Goal: Check status: Check status

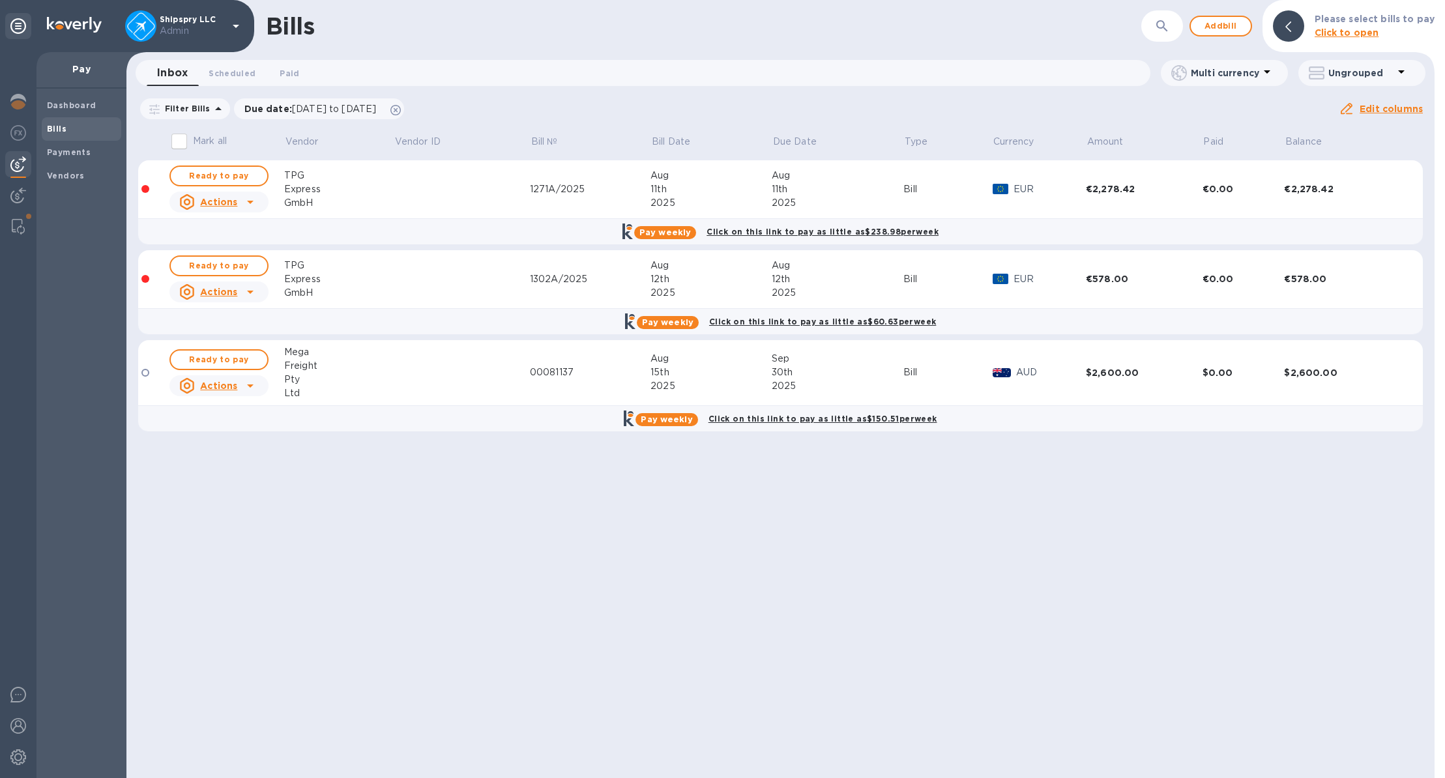
click at [224, 93] on div "Bills ​ Add bill Please select bills to pay Click to open Inbox 0 Scheduled 0 P…" at bounding box center [780, 389] width 1308 height 778
click at [229, 75] on span "Scheduled 0" at bounding box center [232, 73] width 47 height 14
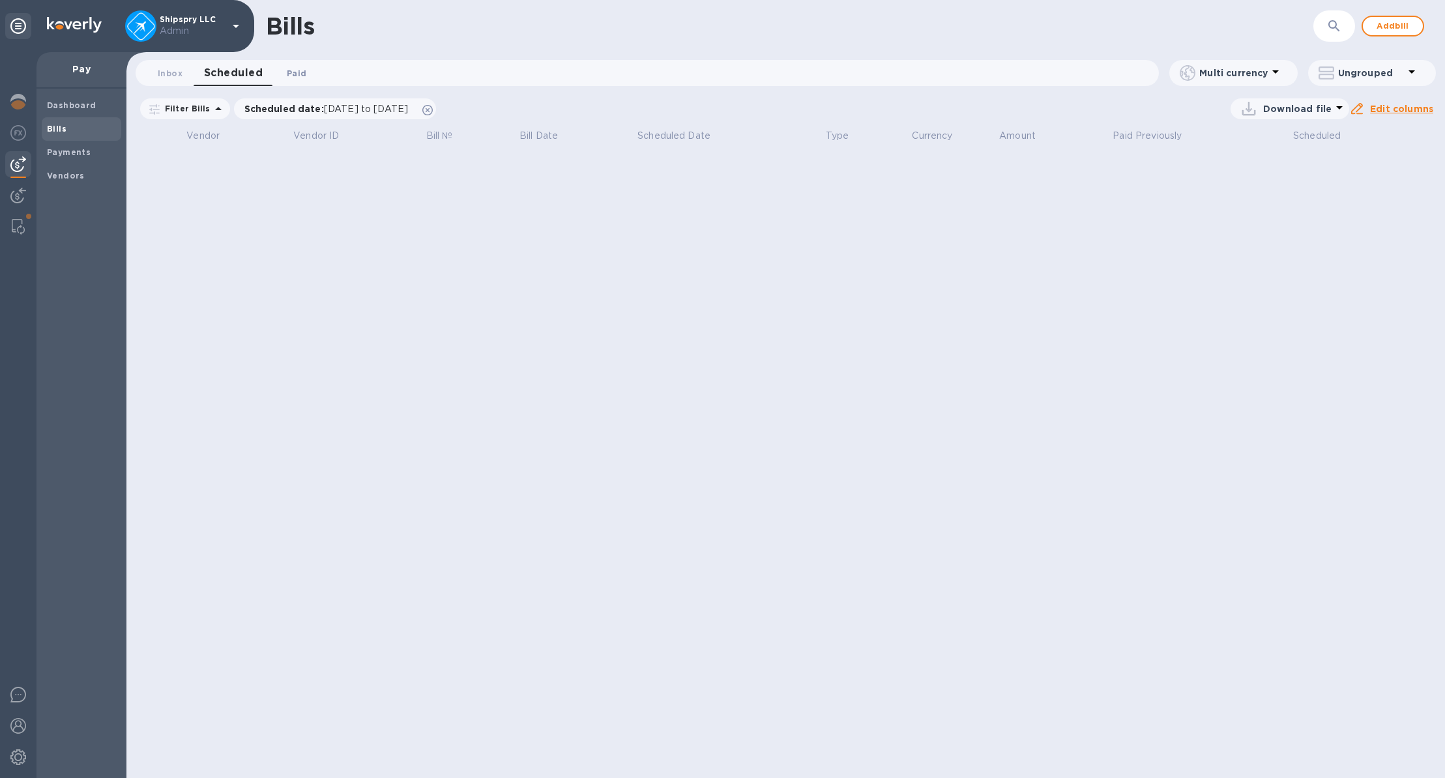
click at [284, 81] on button "Paid 0" at bounding box center [296, 73] width 47 height 26
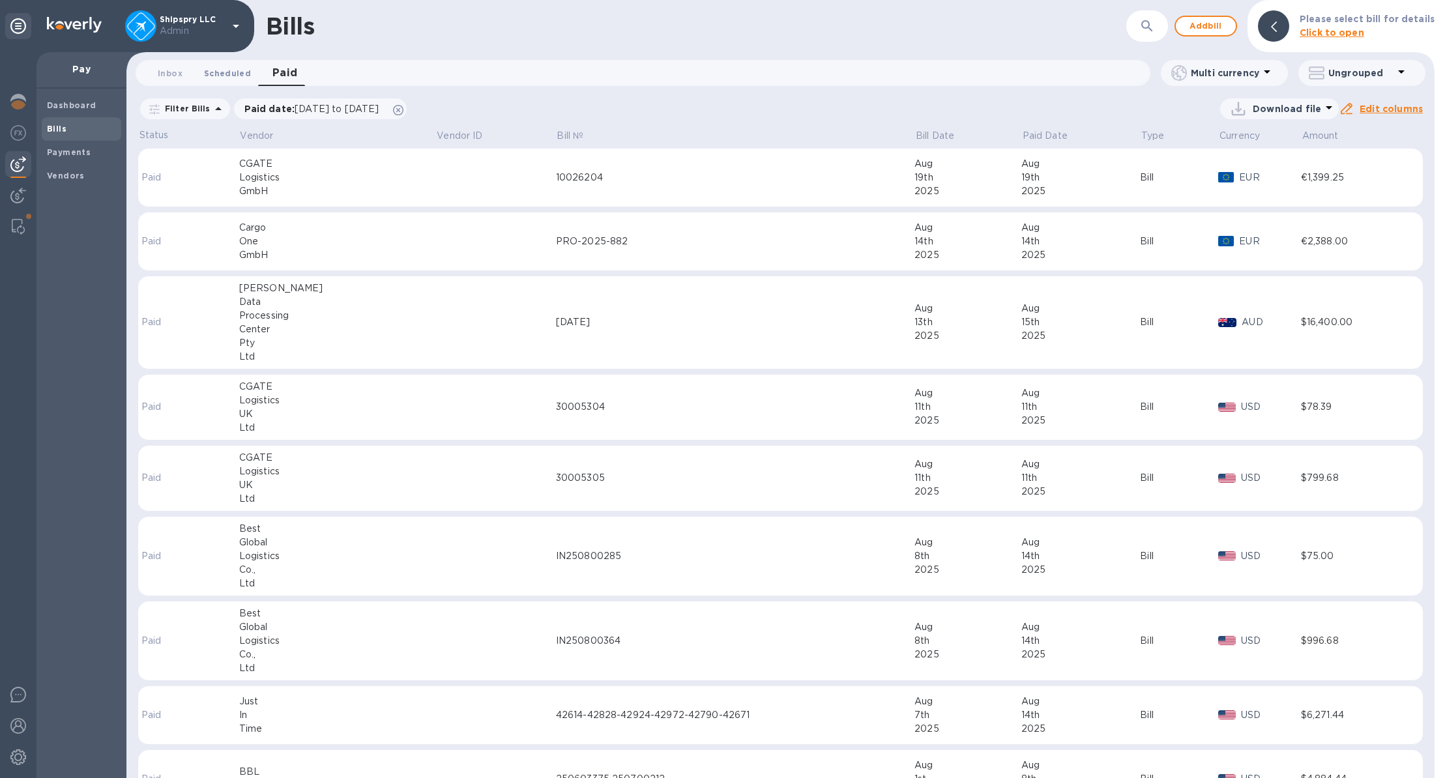
click at [227, 69] on span "Scheduled 0" at bounding box center [227, 73] width 47 height 14
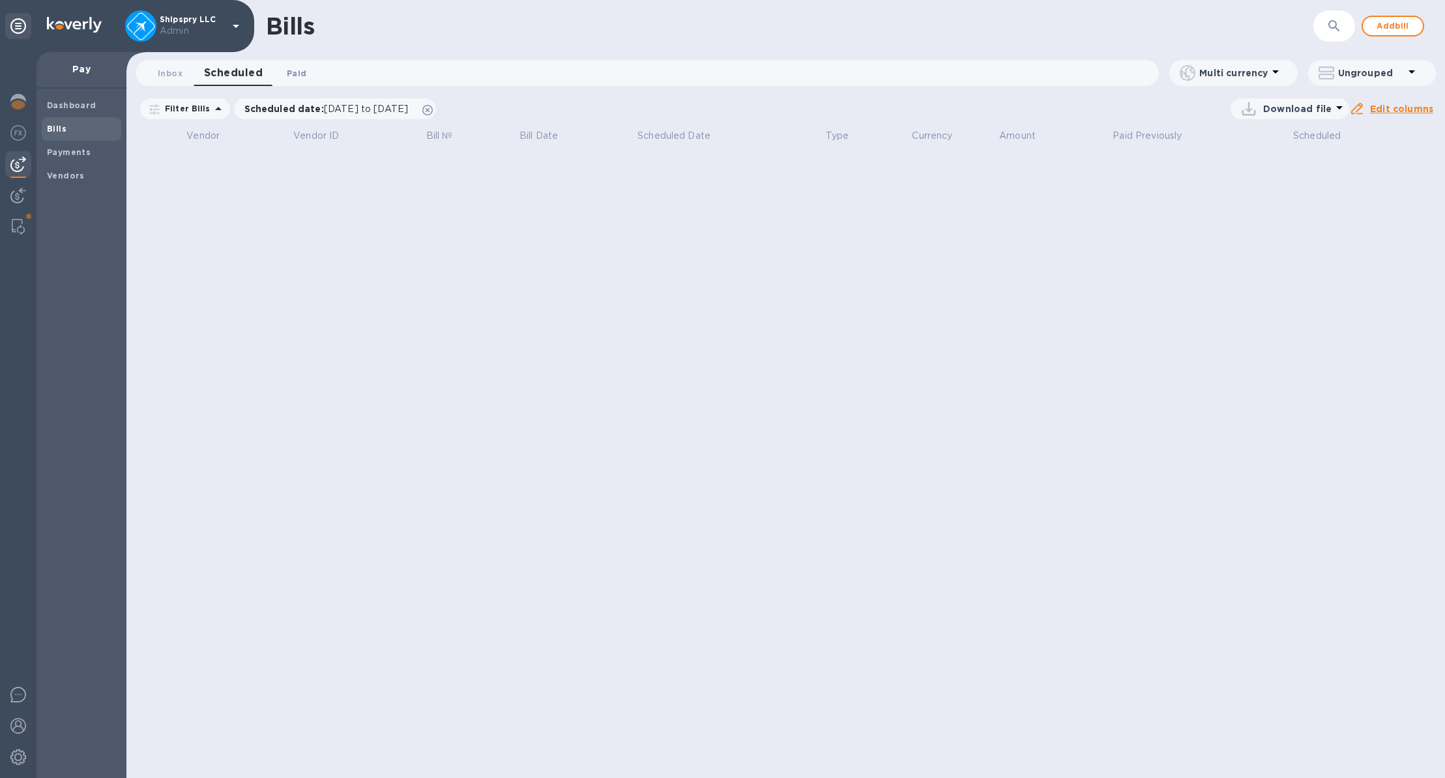
click at [289, 74] on span "Paid 0" at bounding box center [297, 73] width 20 height 14
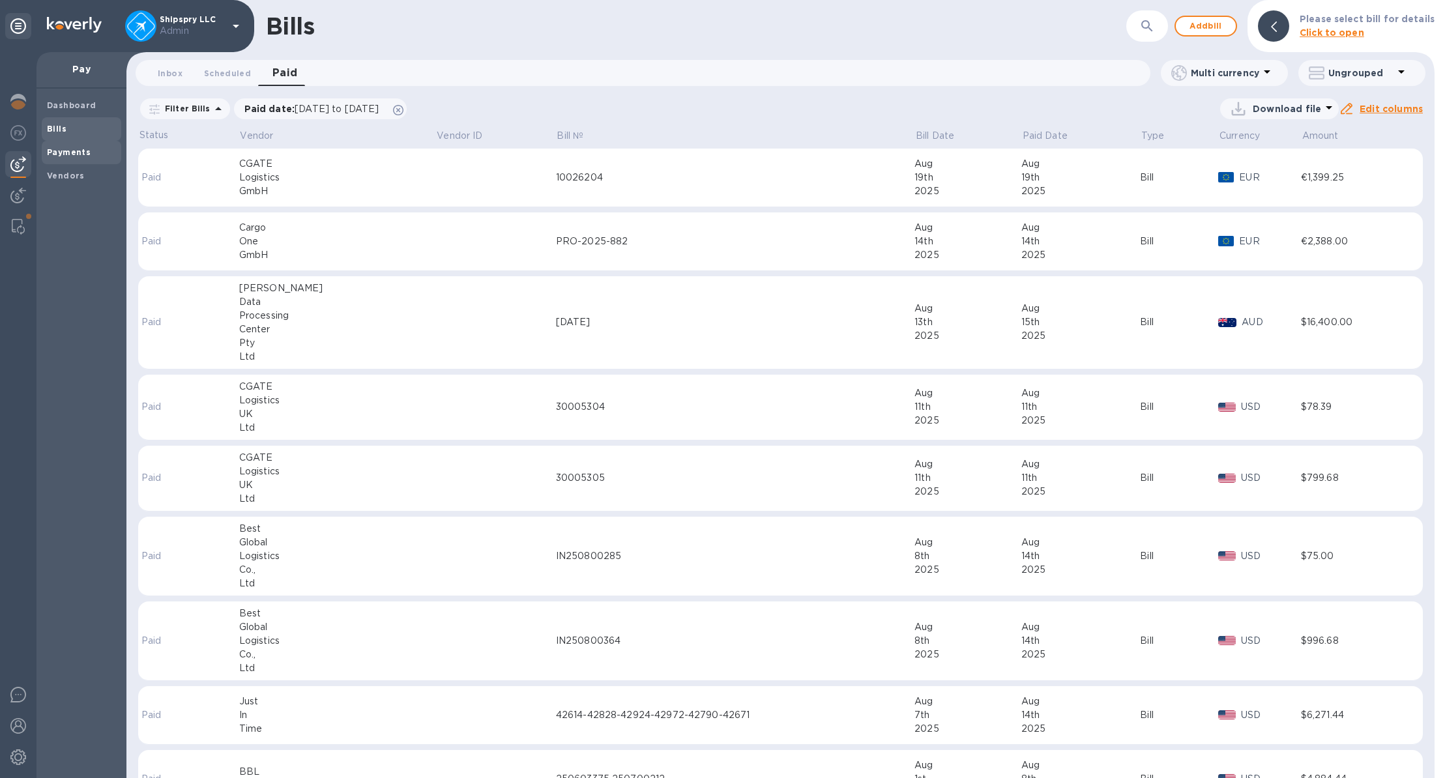
click at [80, 158] on span "Payments" at bounding box center [69, 152] width 44 height 13
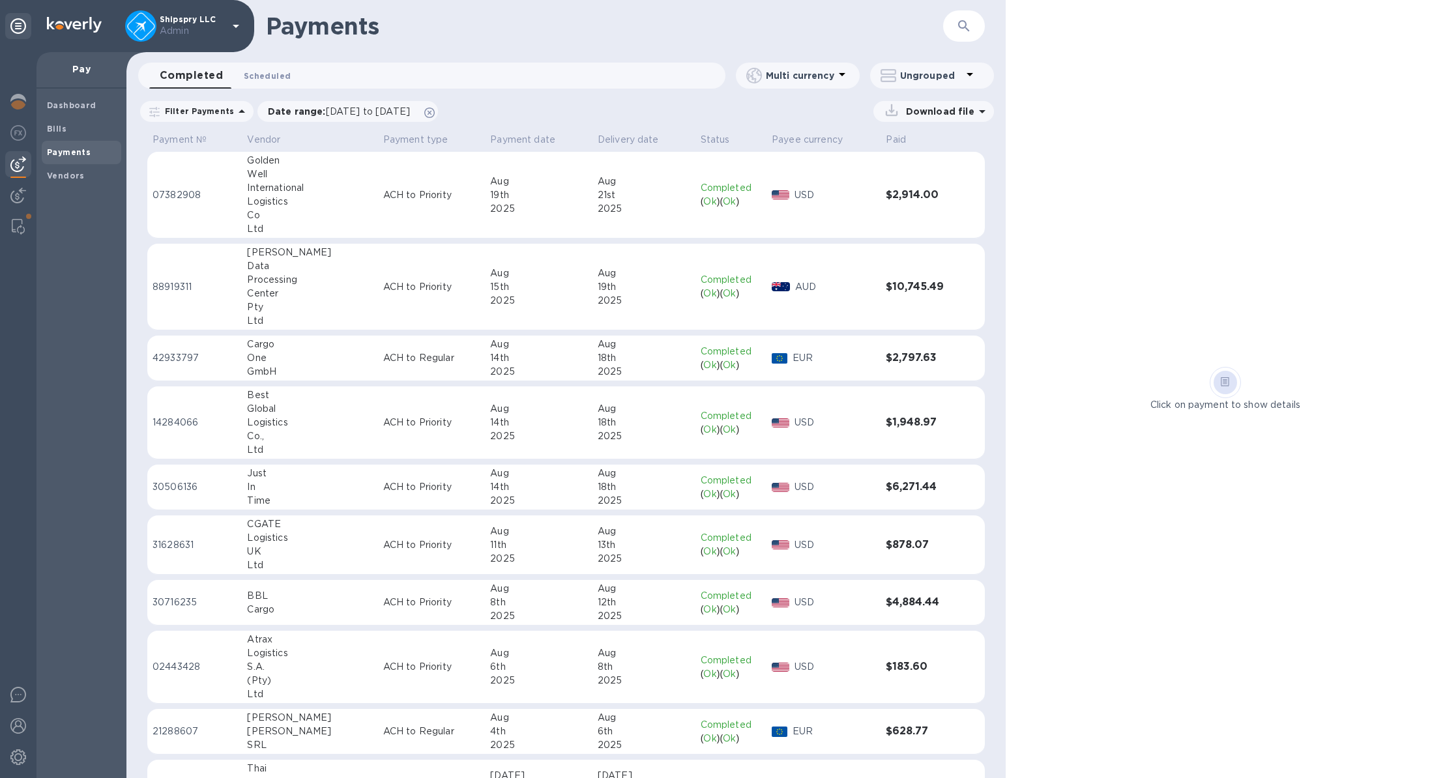
click at [285, 85] on button "Scheduled 0" at bounding box center [267, 76] width 68 height 26
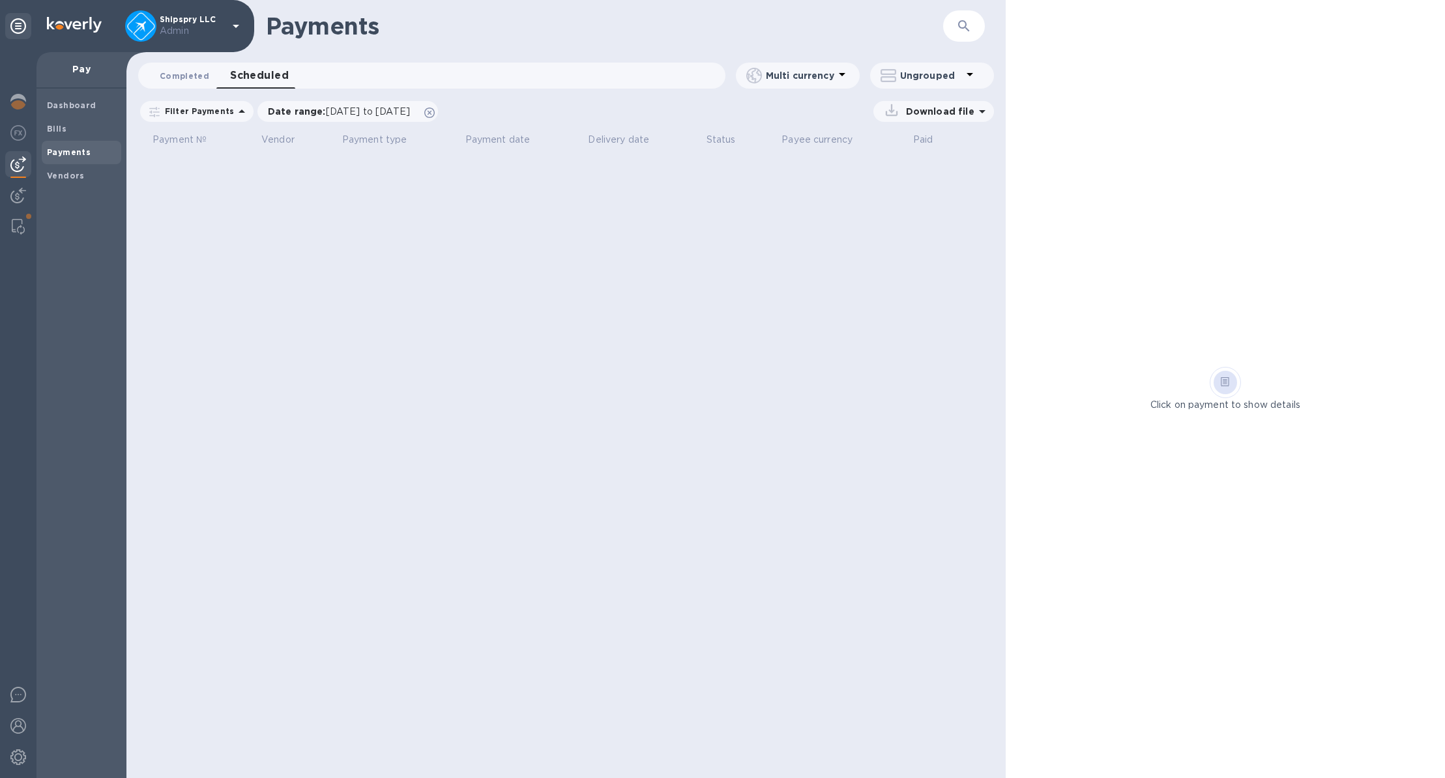
click at [181, 80] on span "Completed 0" at bounding box center [185, 76] width 50 height 14
click at [68, 132] on span "Bills" at bounding box center [81, 129] width 69 height 13
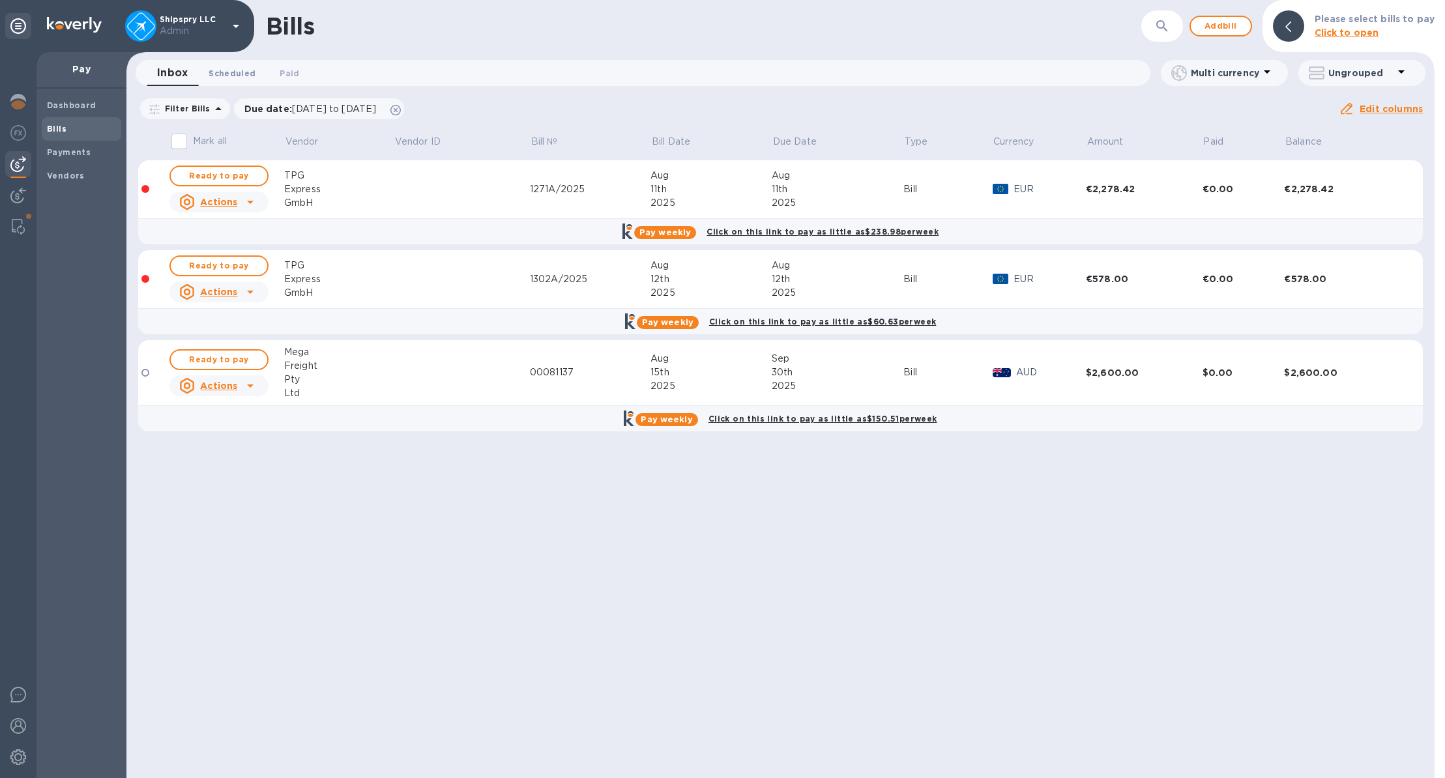
click at [239, 70] on span "Scheduled 0" at bounding box center [232, 73] width 47 height 14
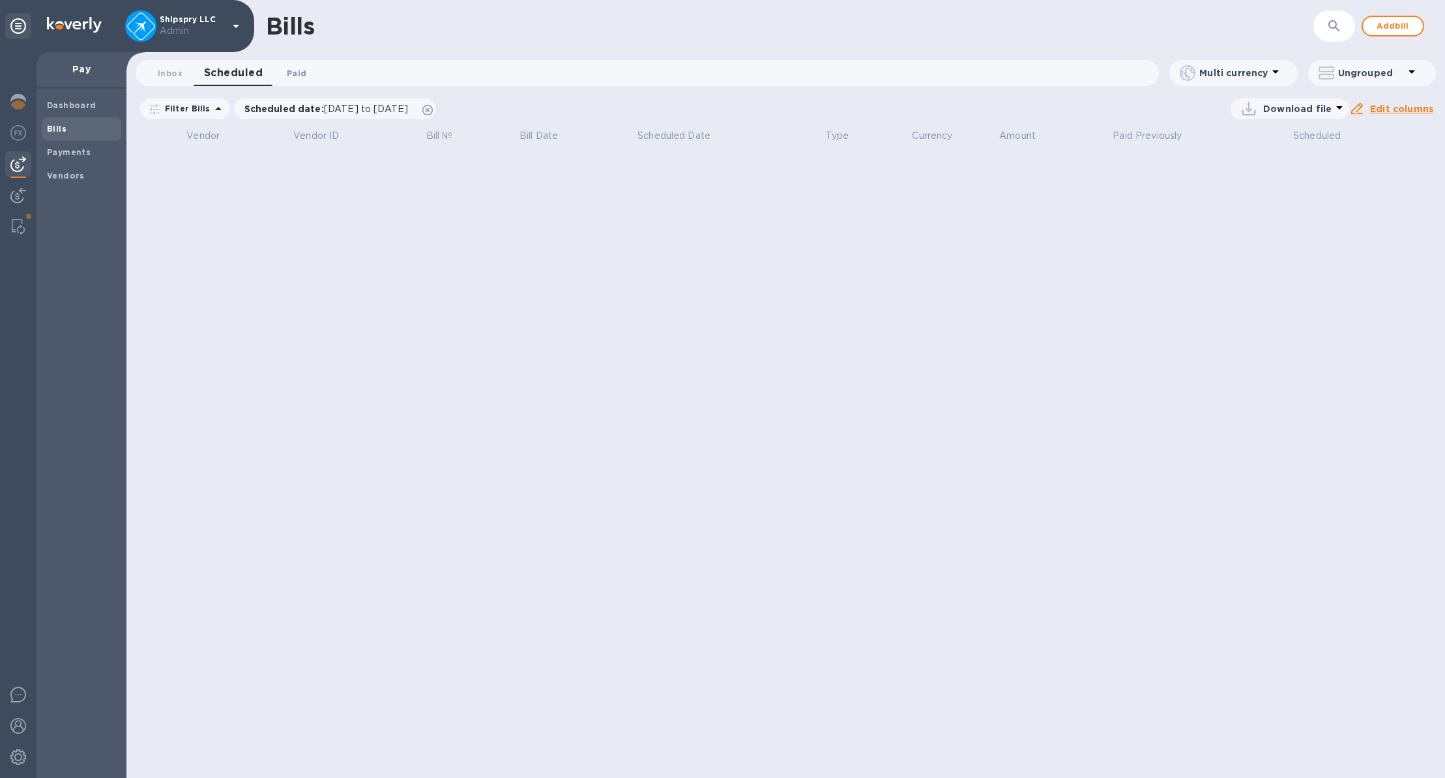
click at [293, 74] on span "Paid 0" at bounding box center [297, 73] width 20 height 14
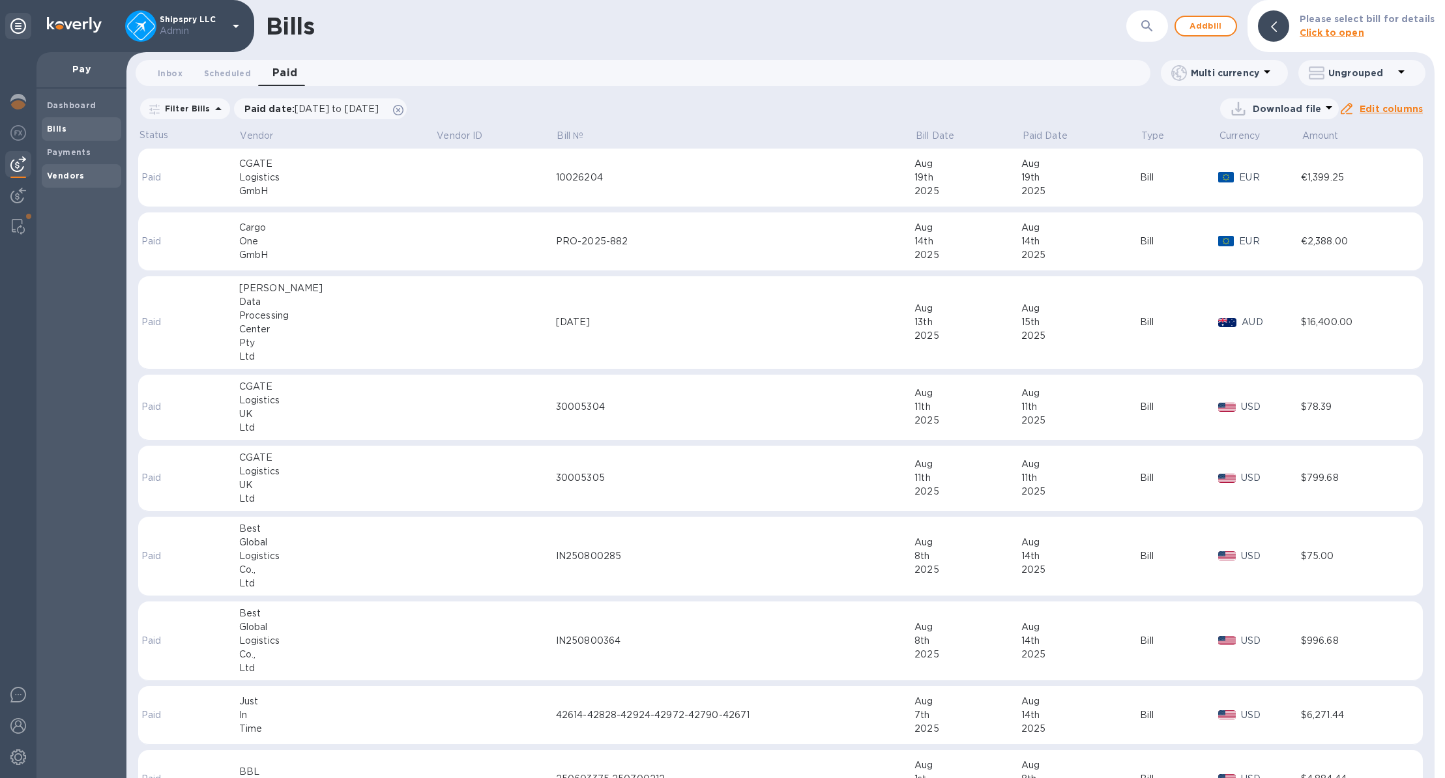
click at [82, 175] on span "Vendors" at bounding box center [81, 175] width 69 height 13
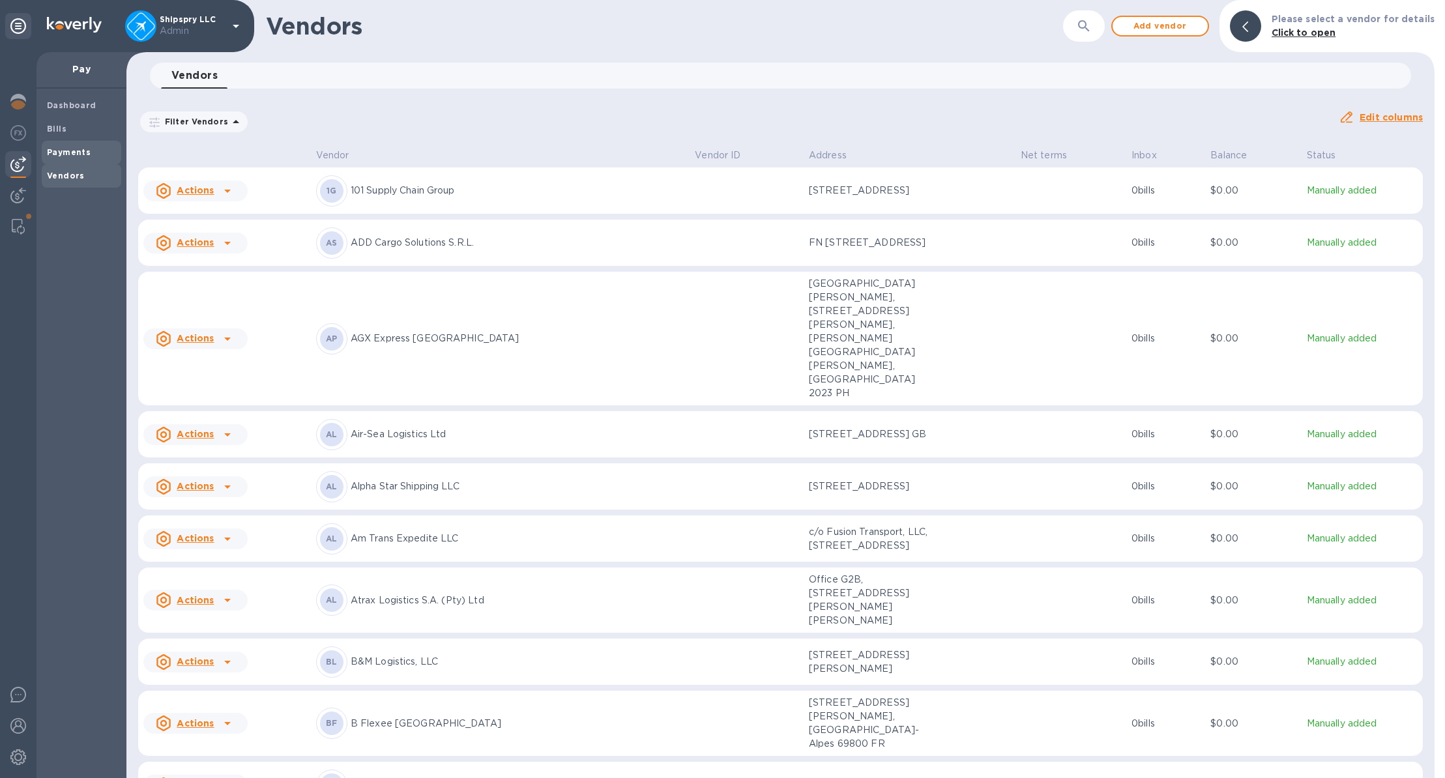
click at [76, 154] on b "Payments" at bounding box center [69, 152] width 44 height 10
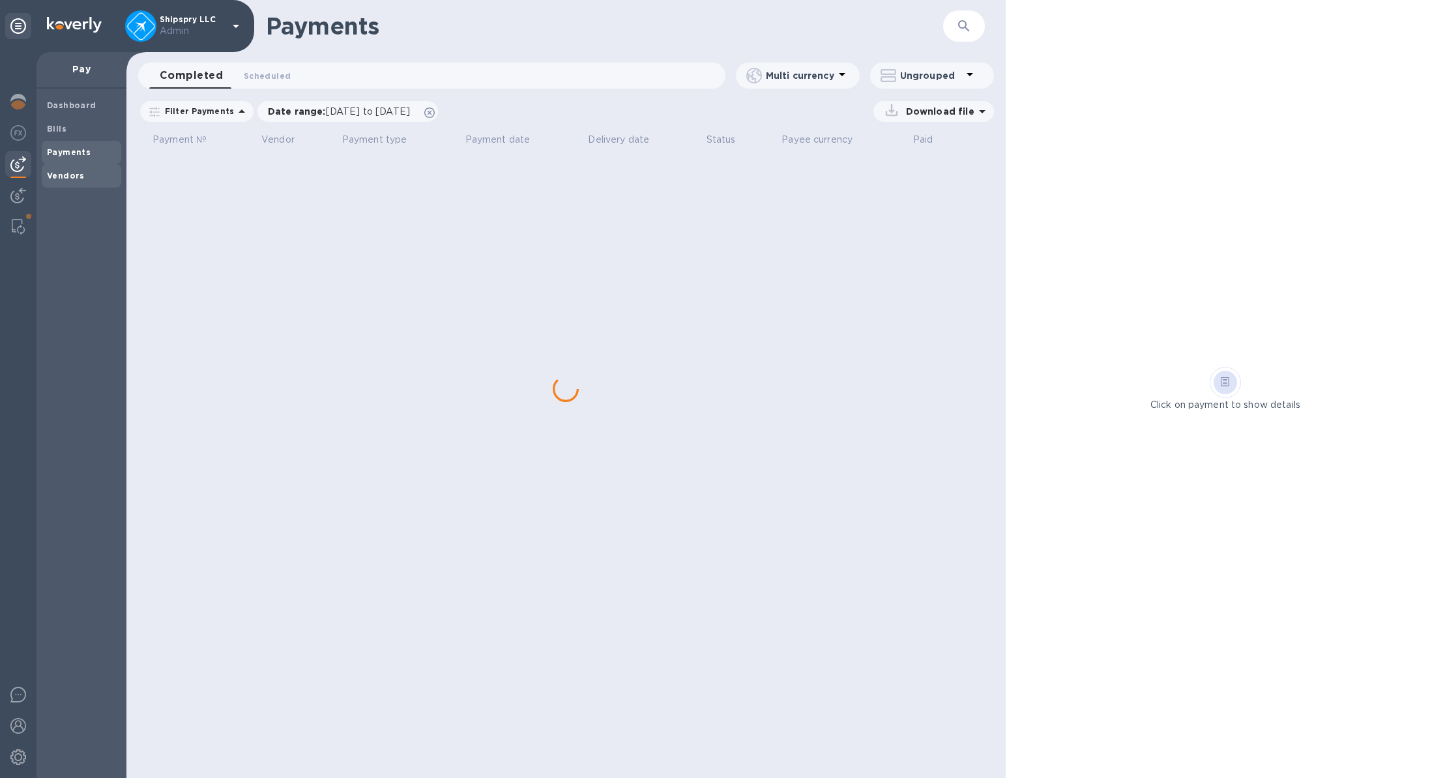
click at [71, 171] on b "Vendors" at bounding box center [66, 176] width 38 height 10
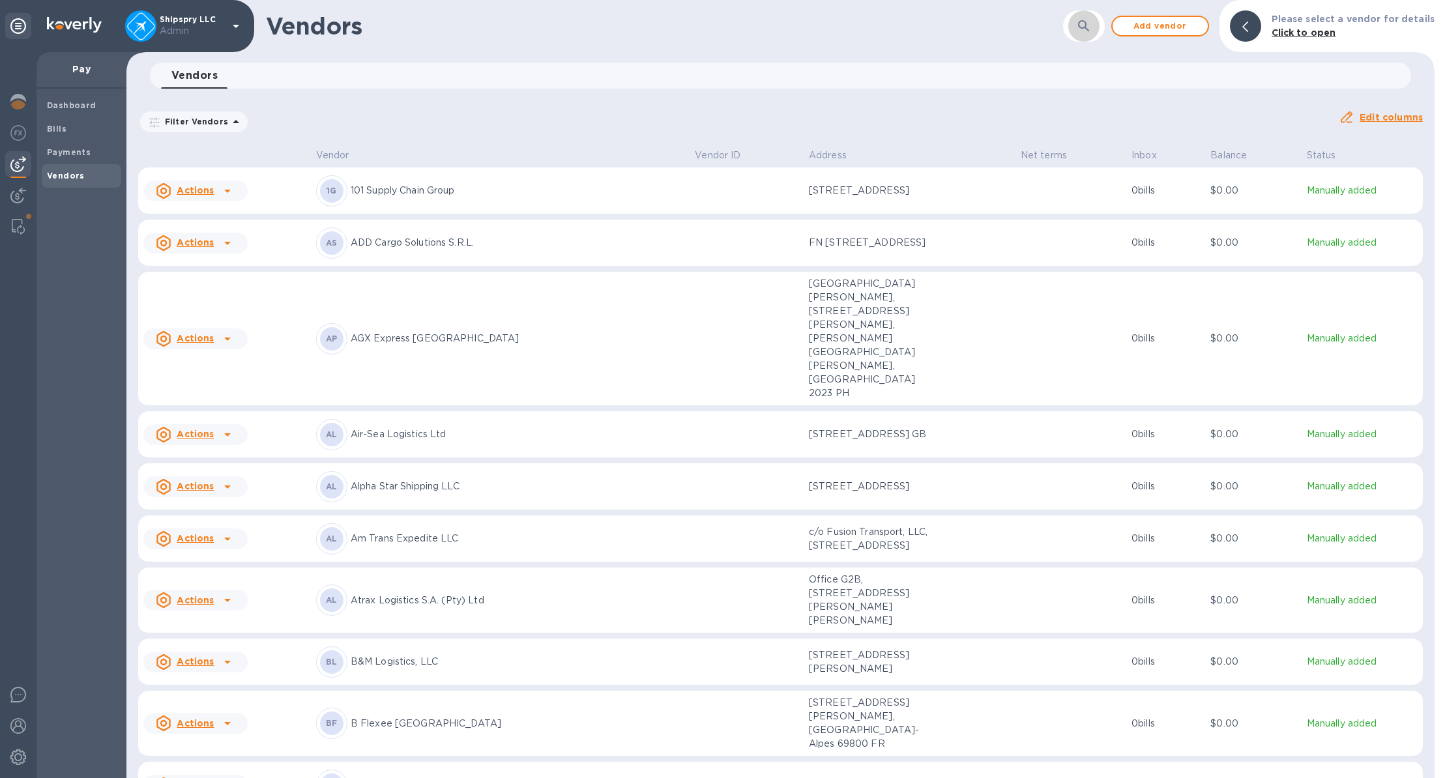
click at [1099, 38] on button "button" at bounding box center [1083, 25] width 31 height 31
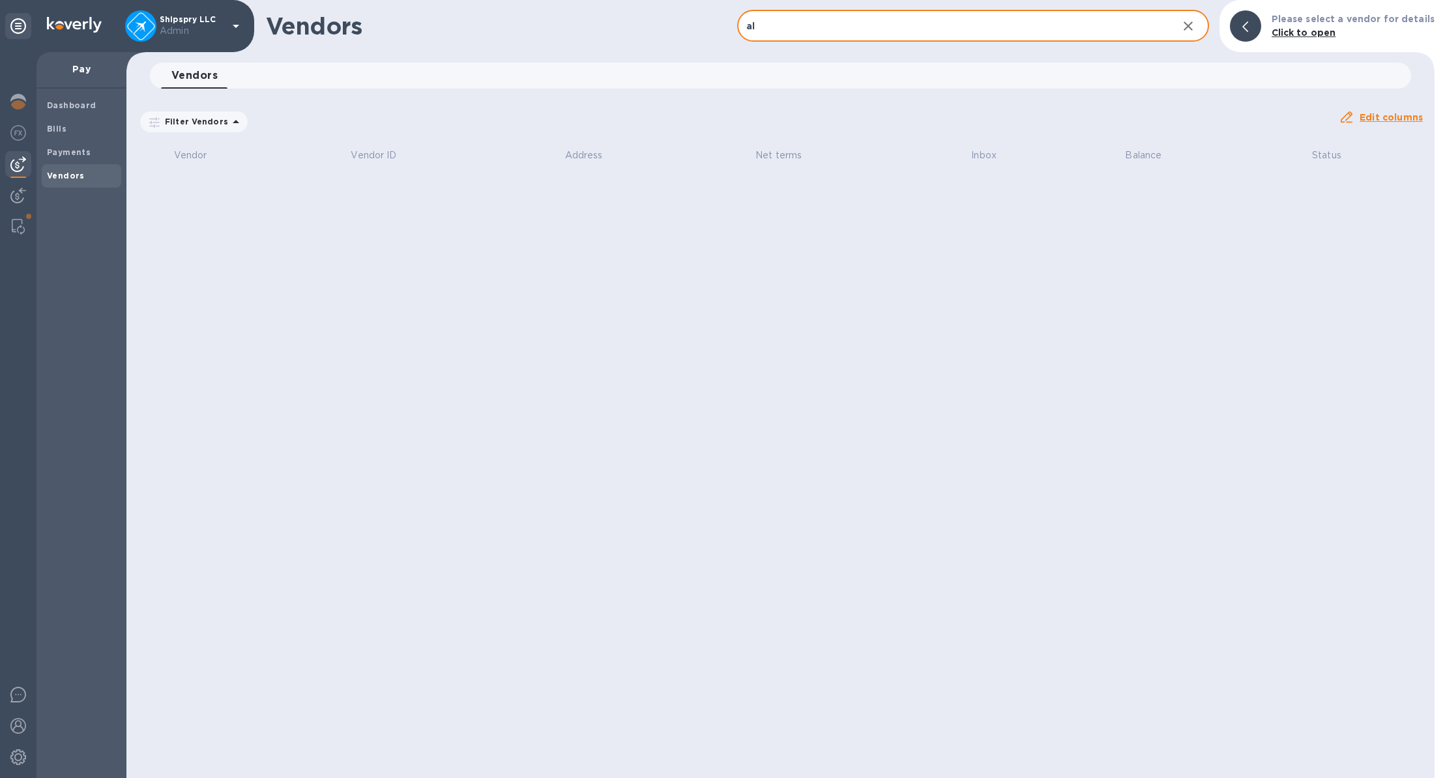
type input "a"
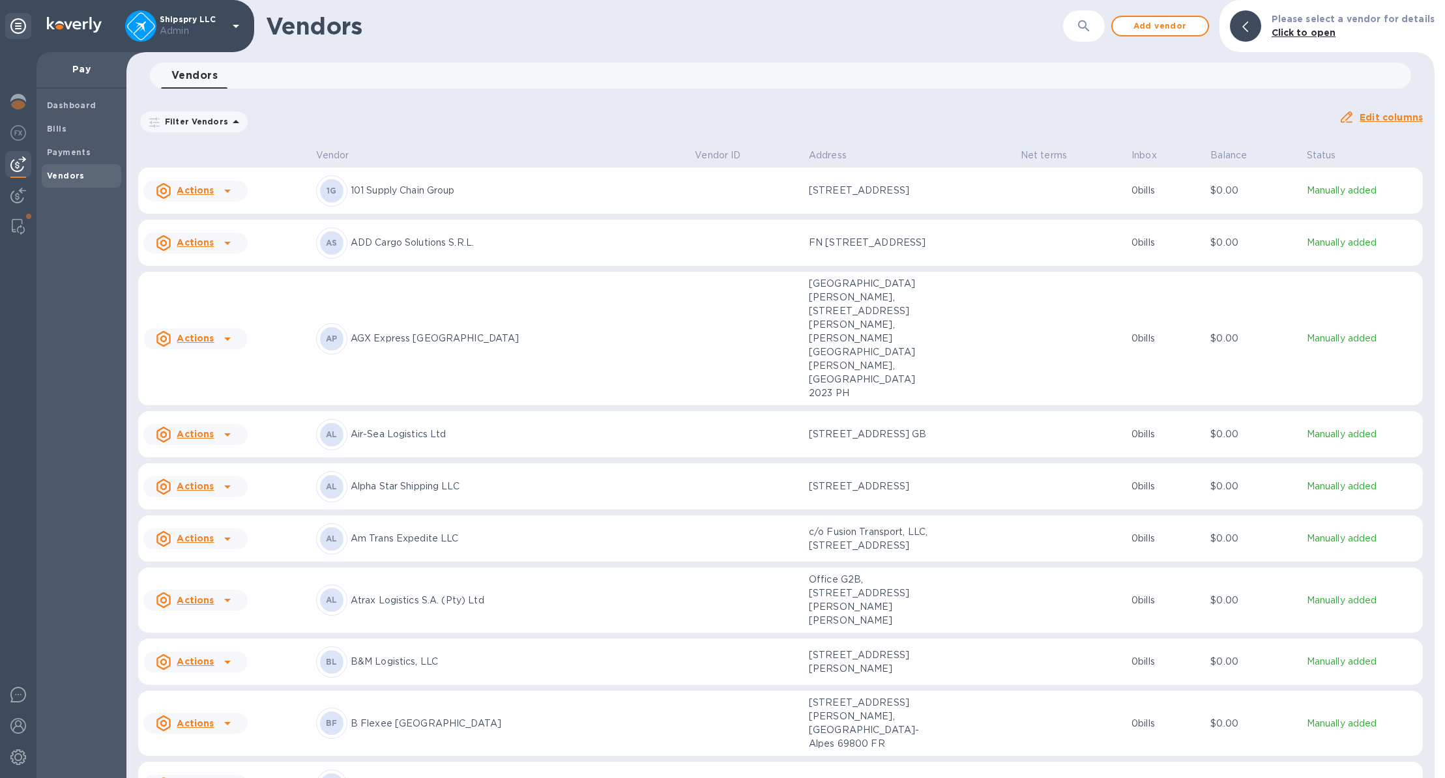
click at [1069, 46] on div "Vendors ​ Add vendor Please select a vendor for details Click to open" at bounding box center [780, 26] width 1308 height 52
click at [1084, 25] on icon "button" at bounding box center [1083, 25] width 11 height 11
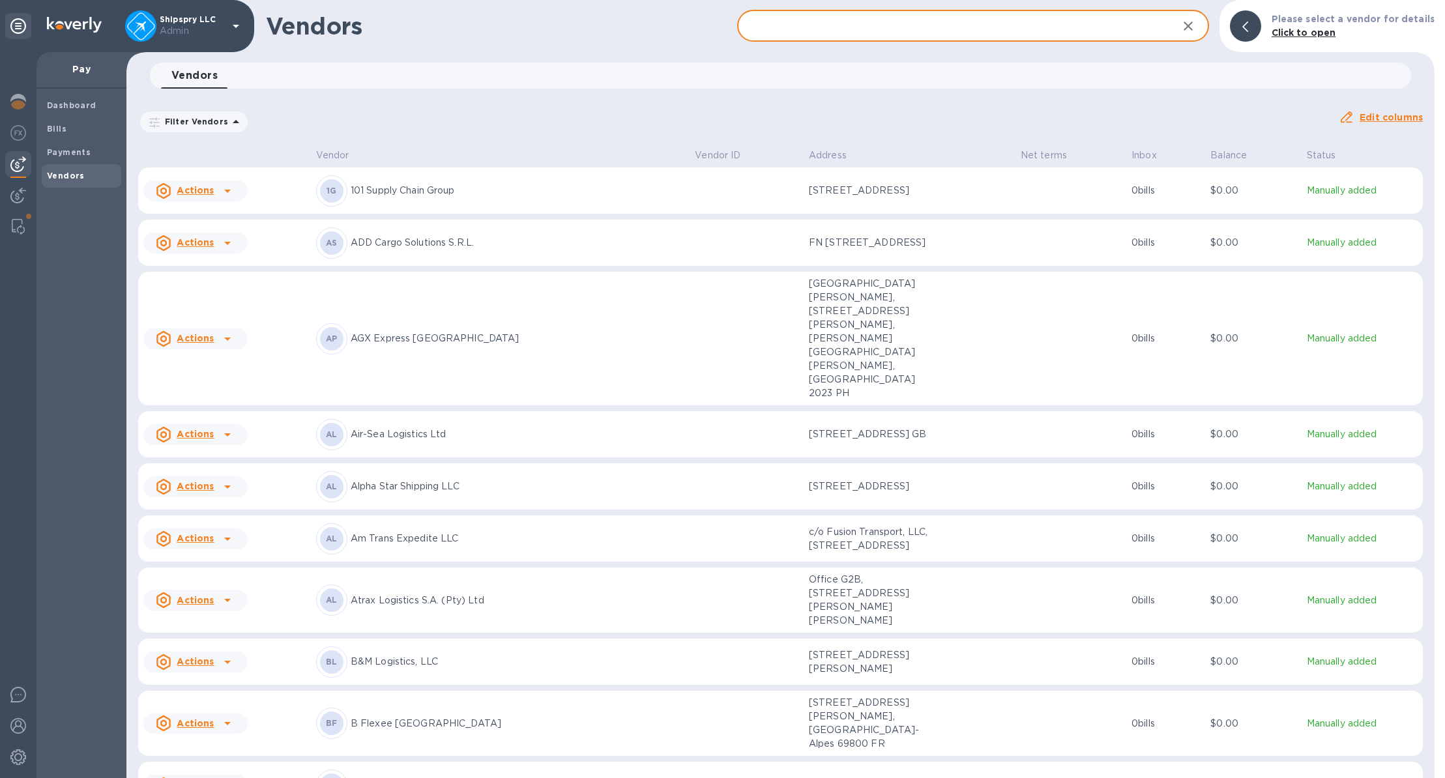
type input "ç"
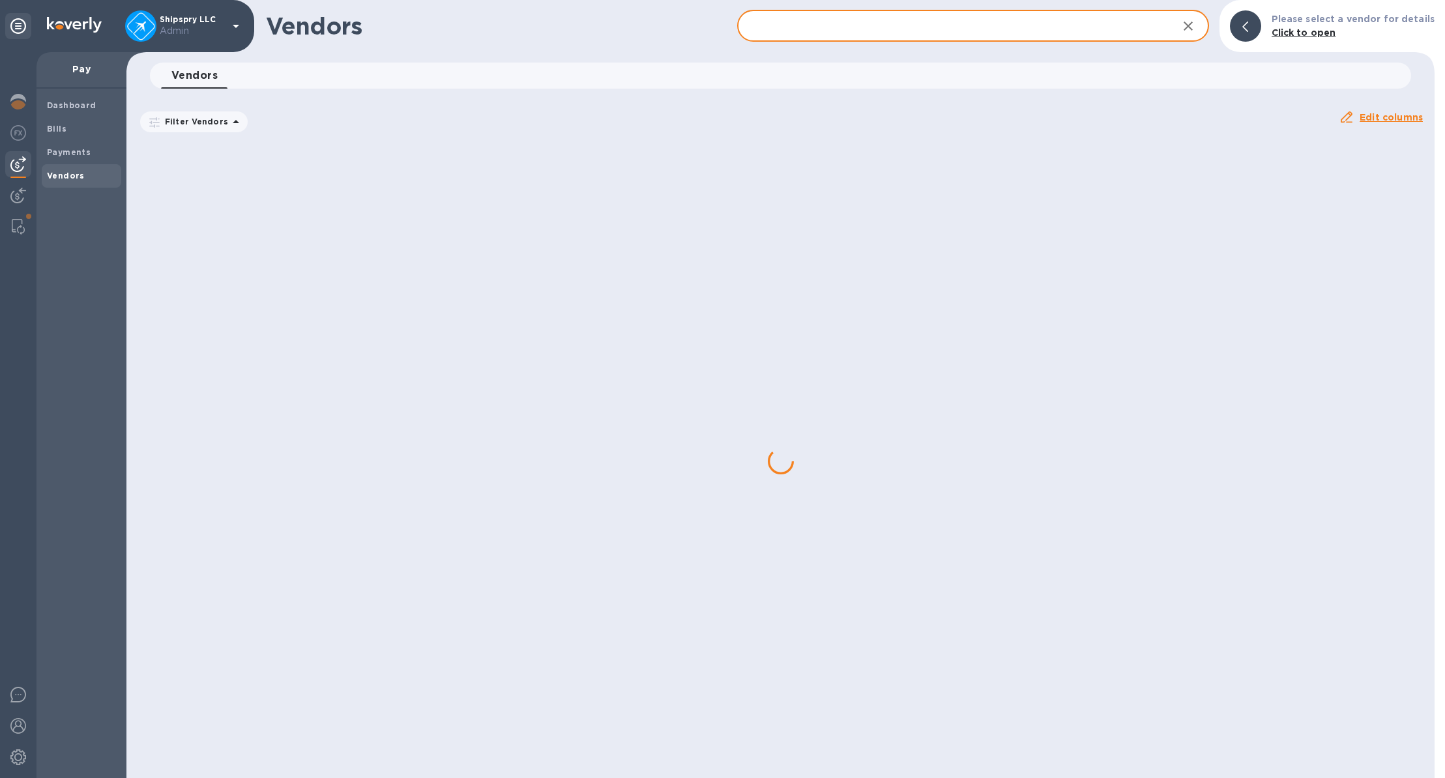
paste input "Alcor Life Extension Foundation"
type input "Alcor Life Extension Foundation"
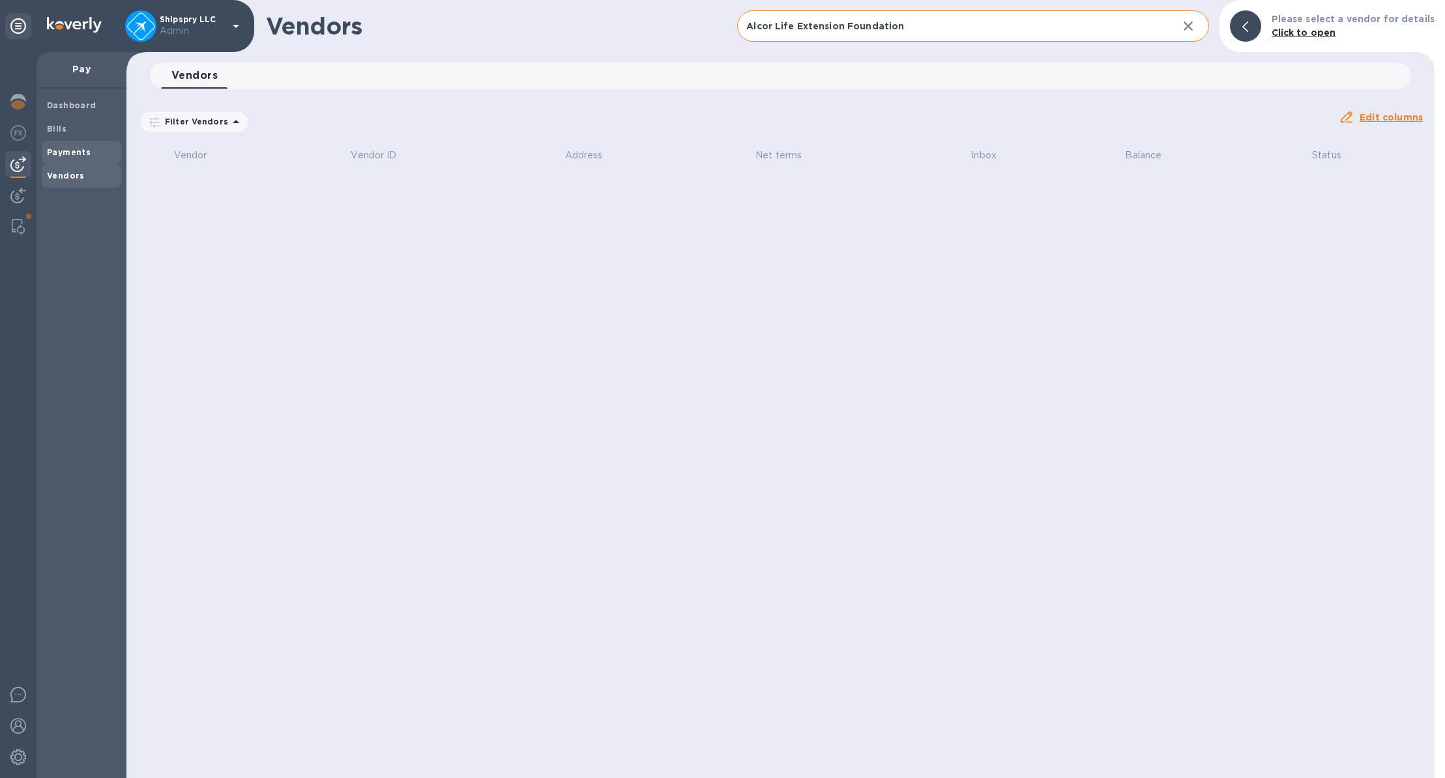
click at [72, 151] on b "Payments" at bounding box center [69, 152] width 44 height 10
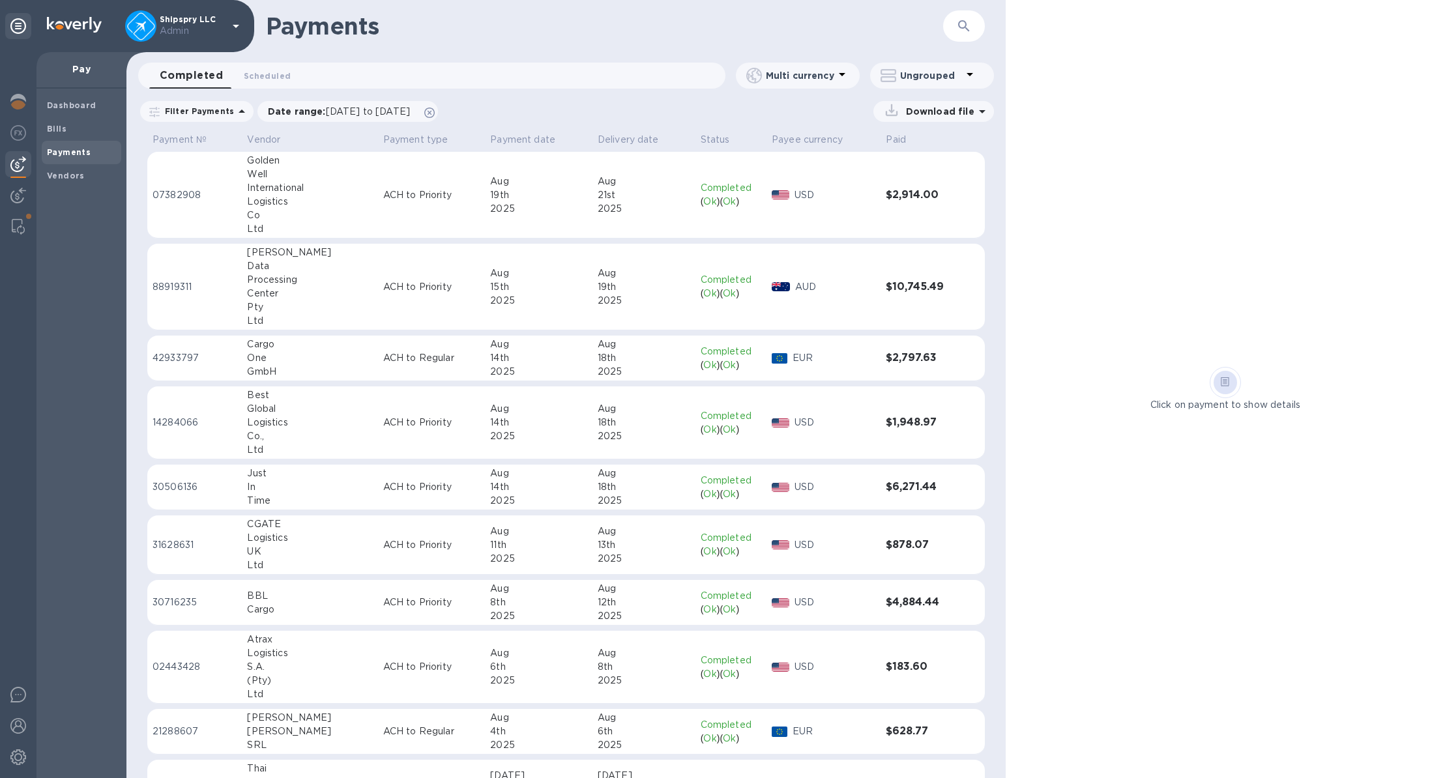
click at [966, 25] on icon "button" at bounding box center [963, 25] width 11 height 11
paste input "Alcor Life Extension Foundation"
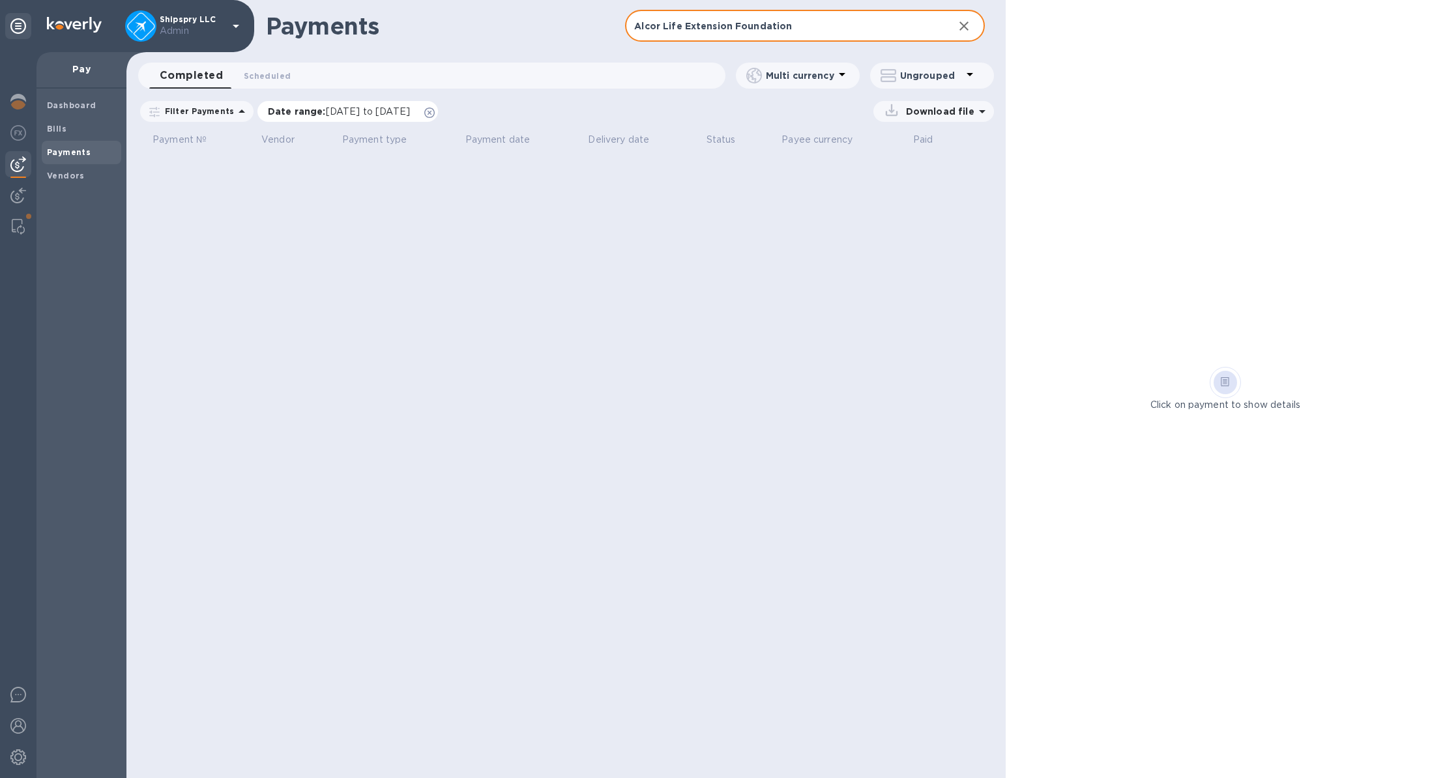
type input "Alcor Life Extension Foundation"
click at [334, 109] on span "[DATE] to [DATE]" at bounding box center [368, 111] width 84 height 10
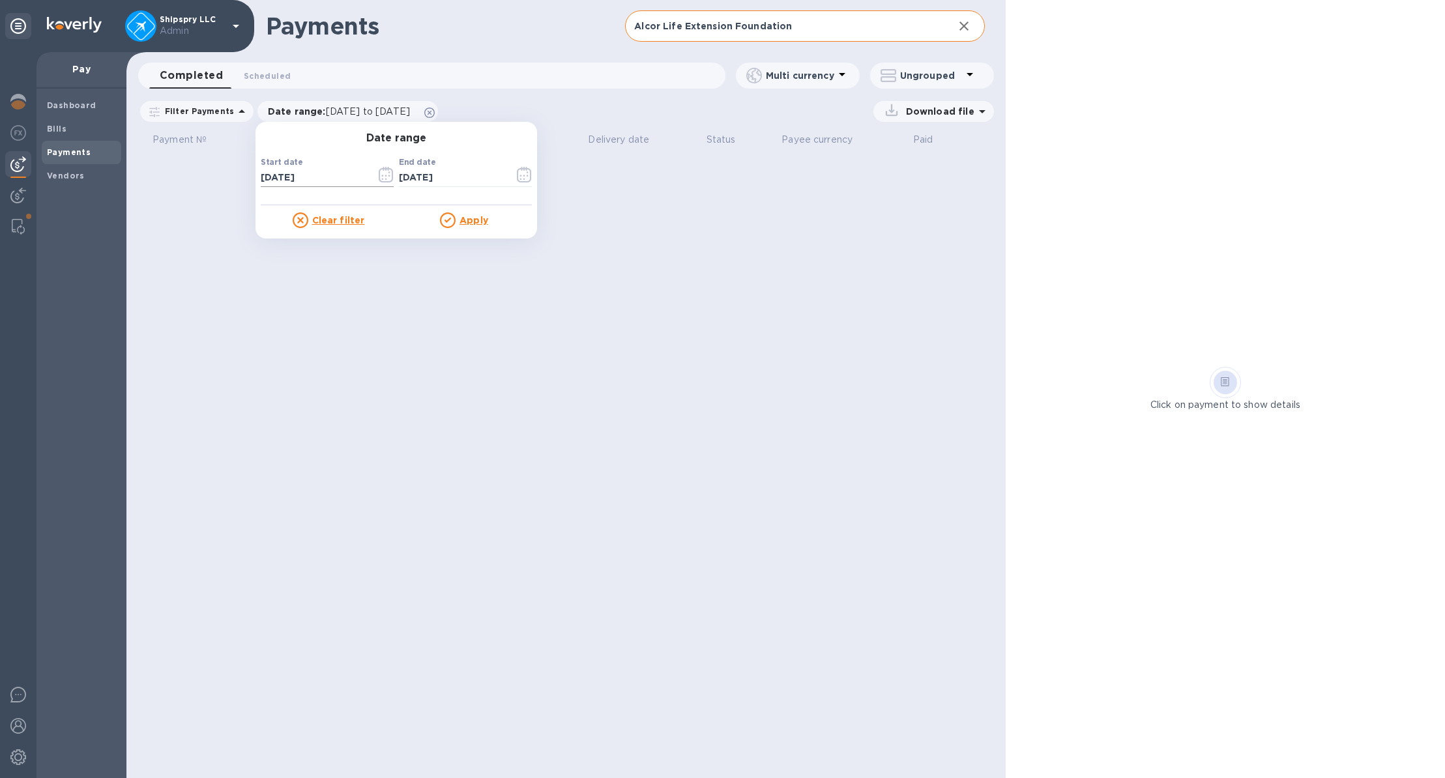
click at [300, 174] on input "[DATE]" at bounding box center [313, 178] width 105 height 20
click at [383, 171] on icon "button" at bounding box center [386, 175] width 15 height 16
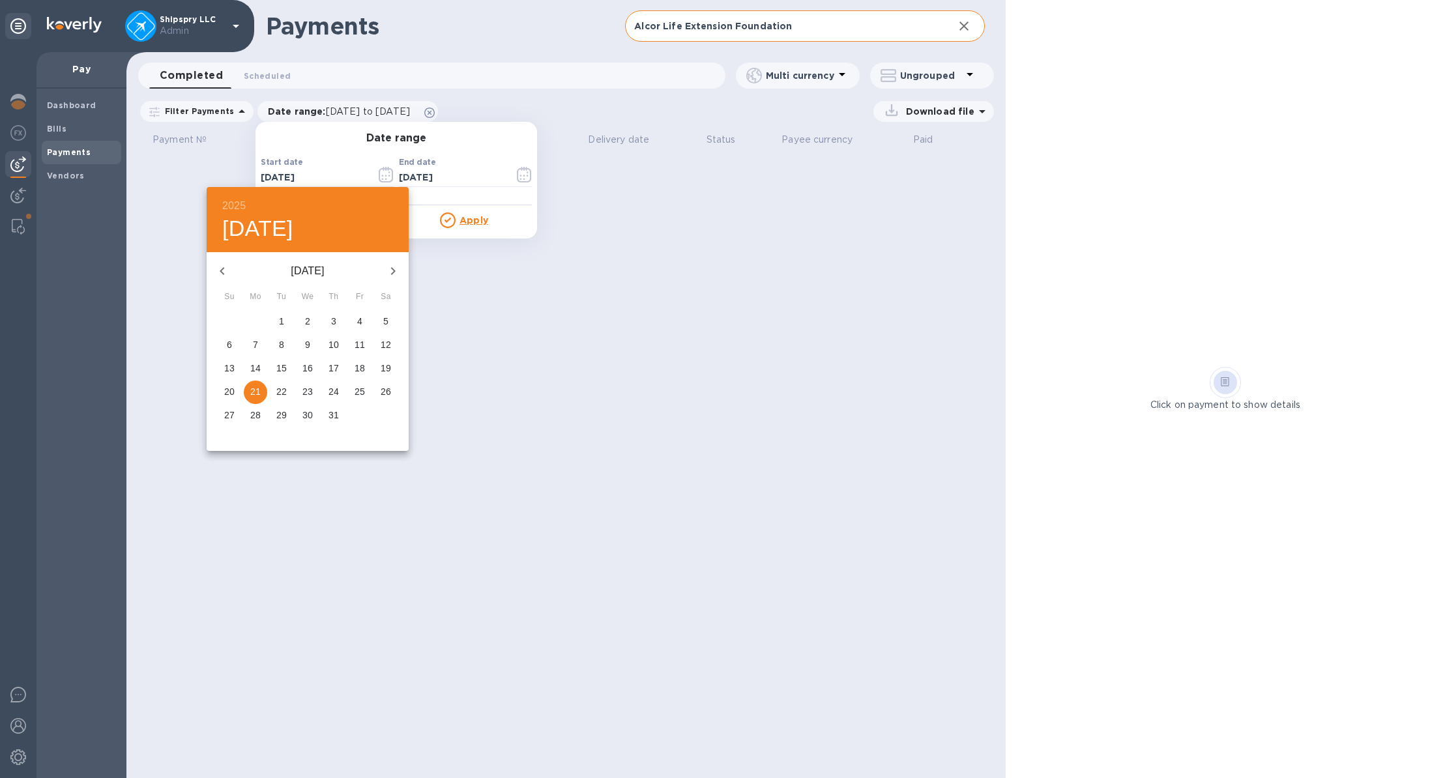
click at [226, 269] on icon "button" at bounding box center [222, 271] width 16 height 16
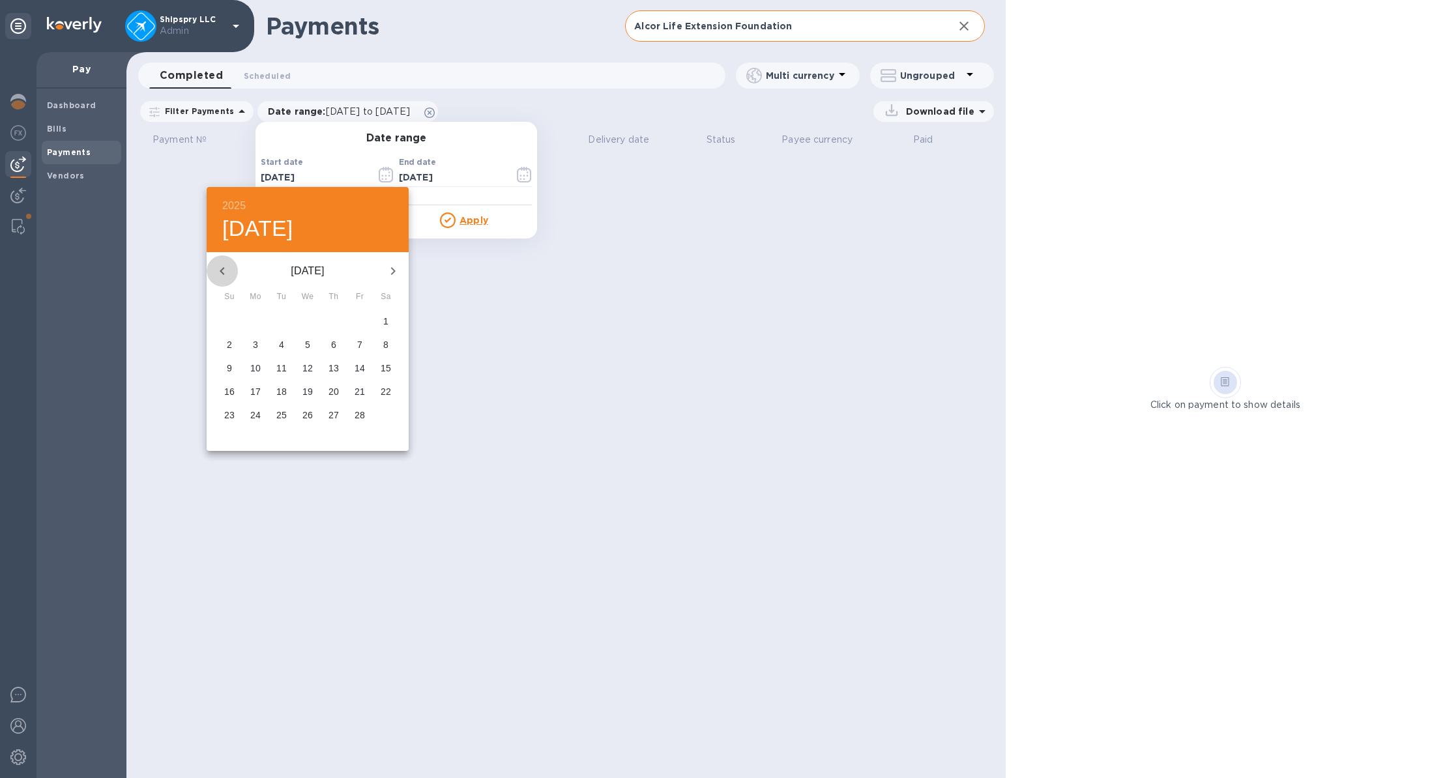
click at [226, 269] on icon "button" at bounding box center [222, 271] width 16 height 16
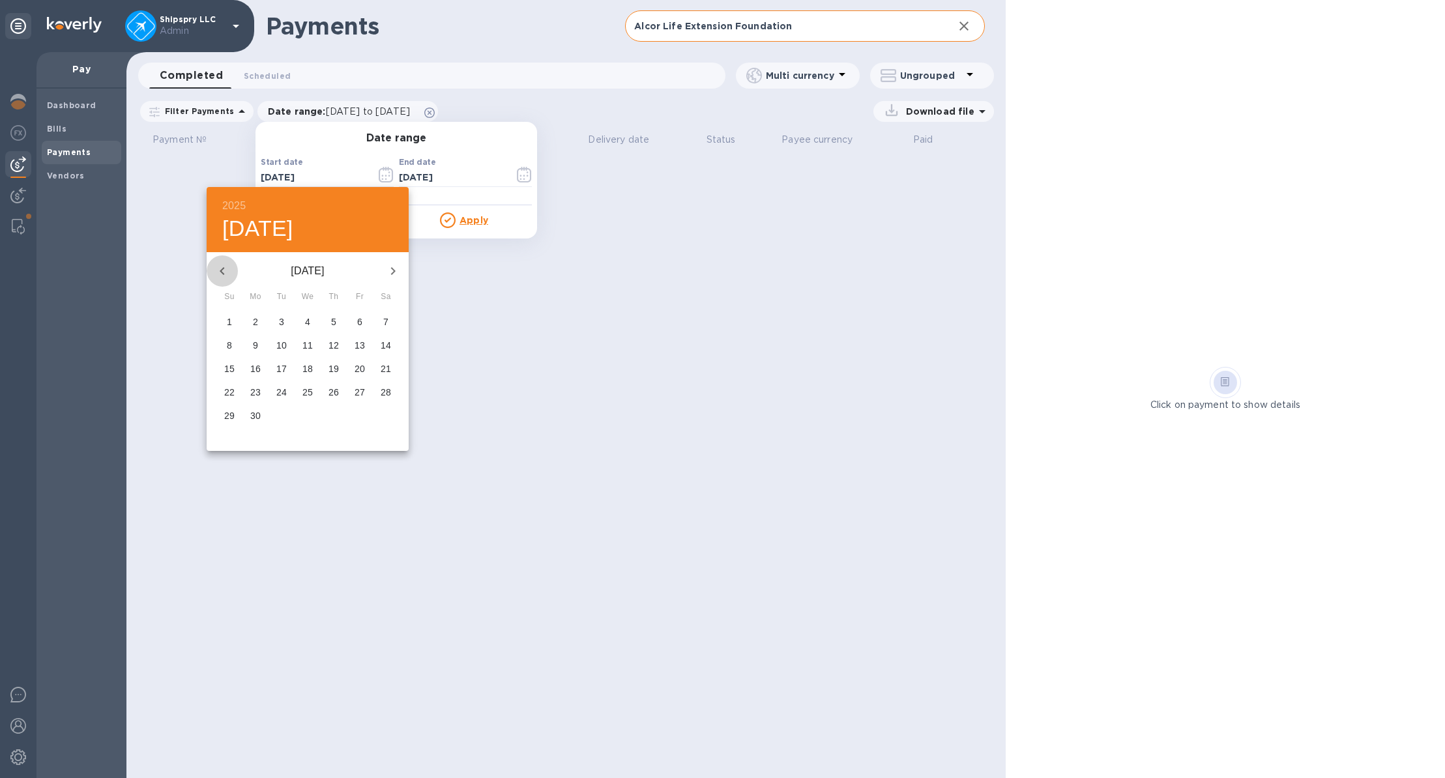
click at [226, 269] on icon "button" at bounding box center [222, 271] width 16 height 16
click at [391, 322] on span "1" at bounding box center [385, 321] width 23 height 13
type input "[DATE]"
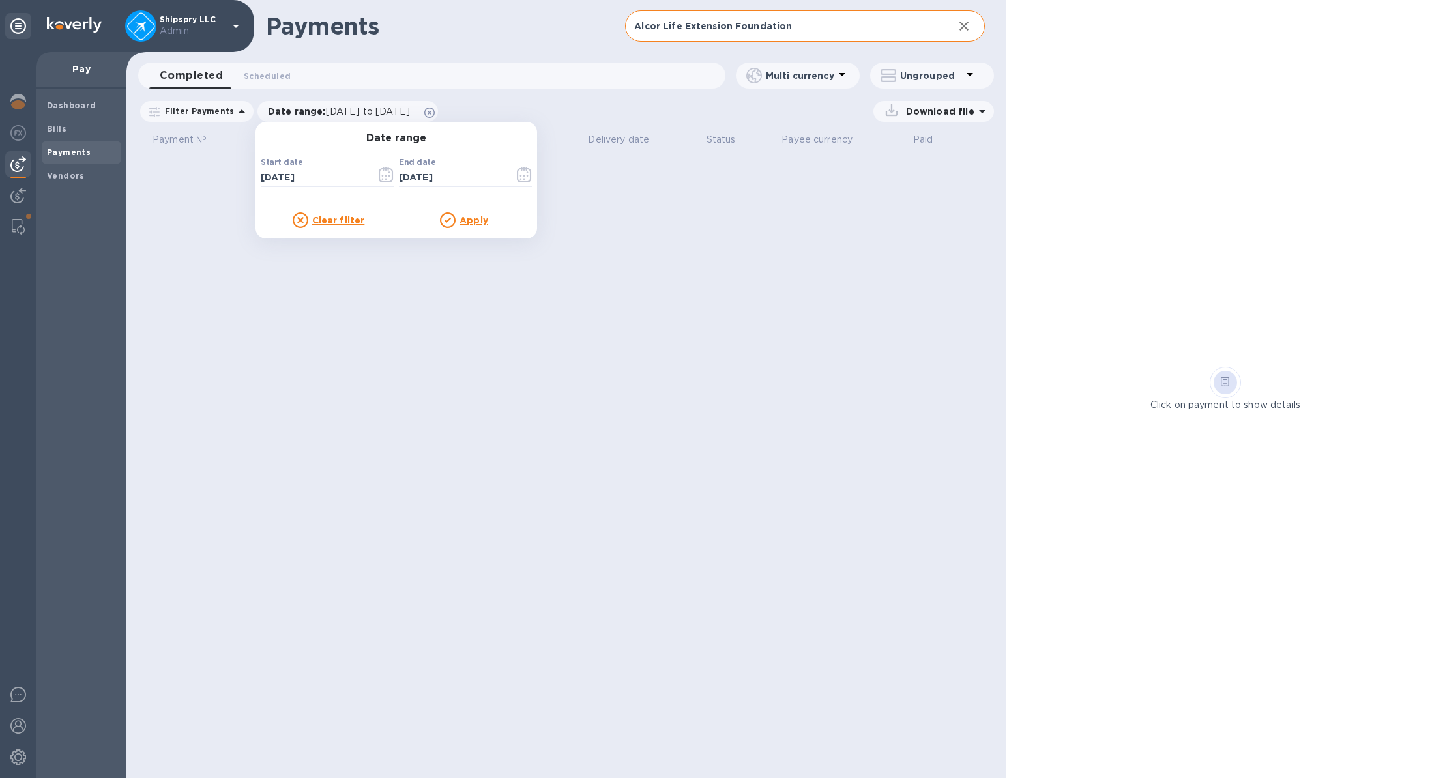
click at [443, 225] on icon at bounding box center [448, 220] width 16 height 16
click at [463, 224] on u "Apply" at bounding box center [473, 220] width 29 height 10
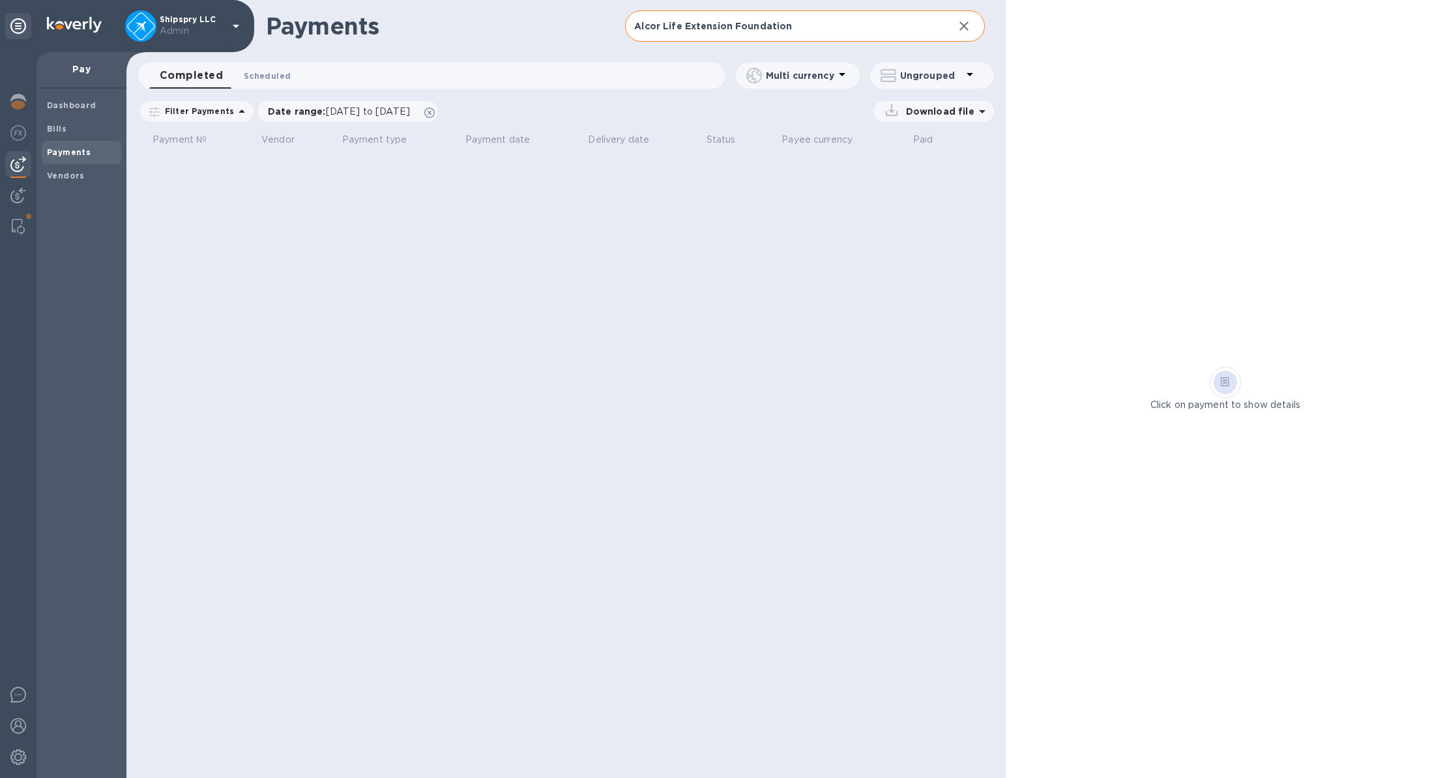
click at [245, 73] on span "Scheduled 0" at bounding box center [267, 76] width 47 height 14
click at [173, 83] on button "Completed 0" at bounding box center [184, 76] width 70 height 26
click at [81, 126] on span "Bills" at bounding box center [81, 129] width 69 height 13
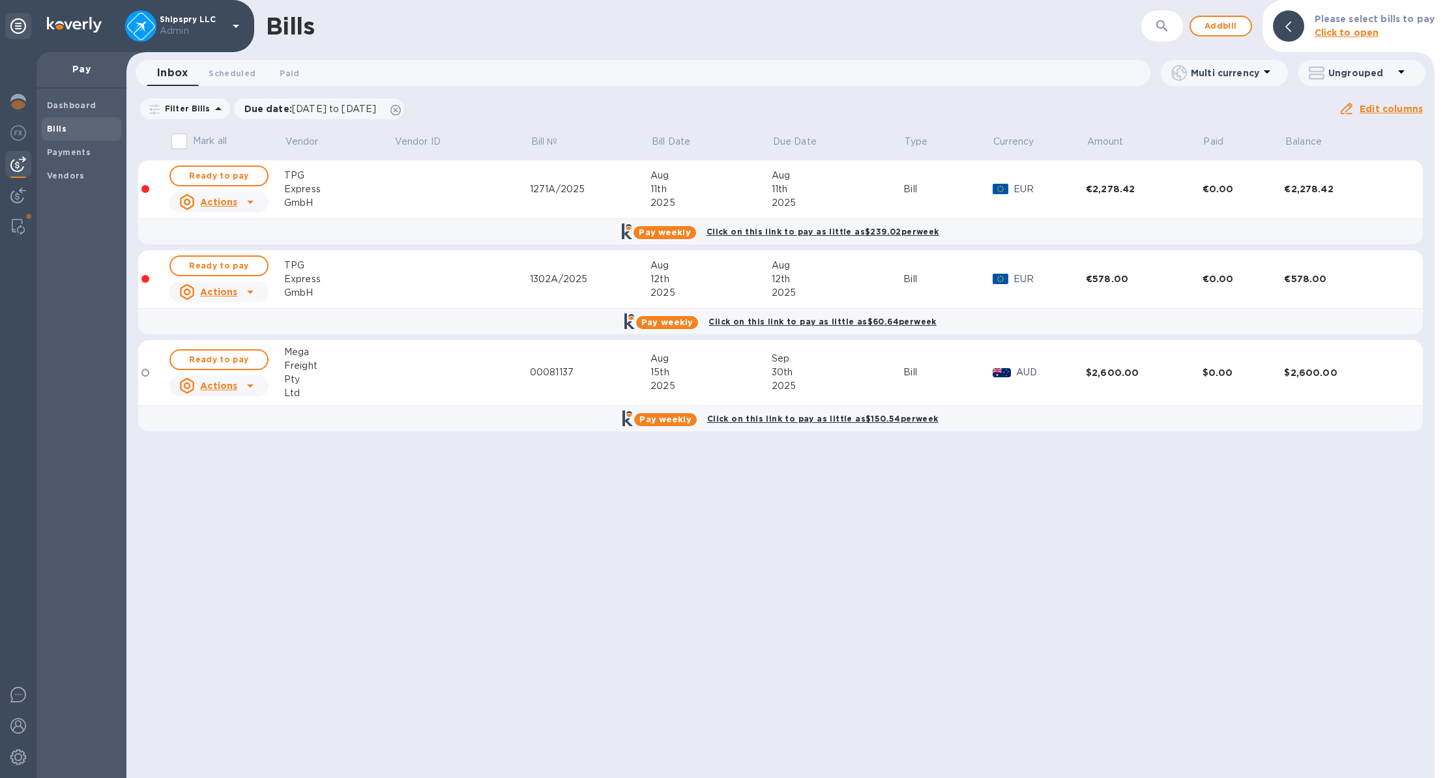
click at [1168, 22] on icon "button" at bounding box center [1162, 26] width 16 height 16
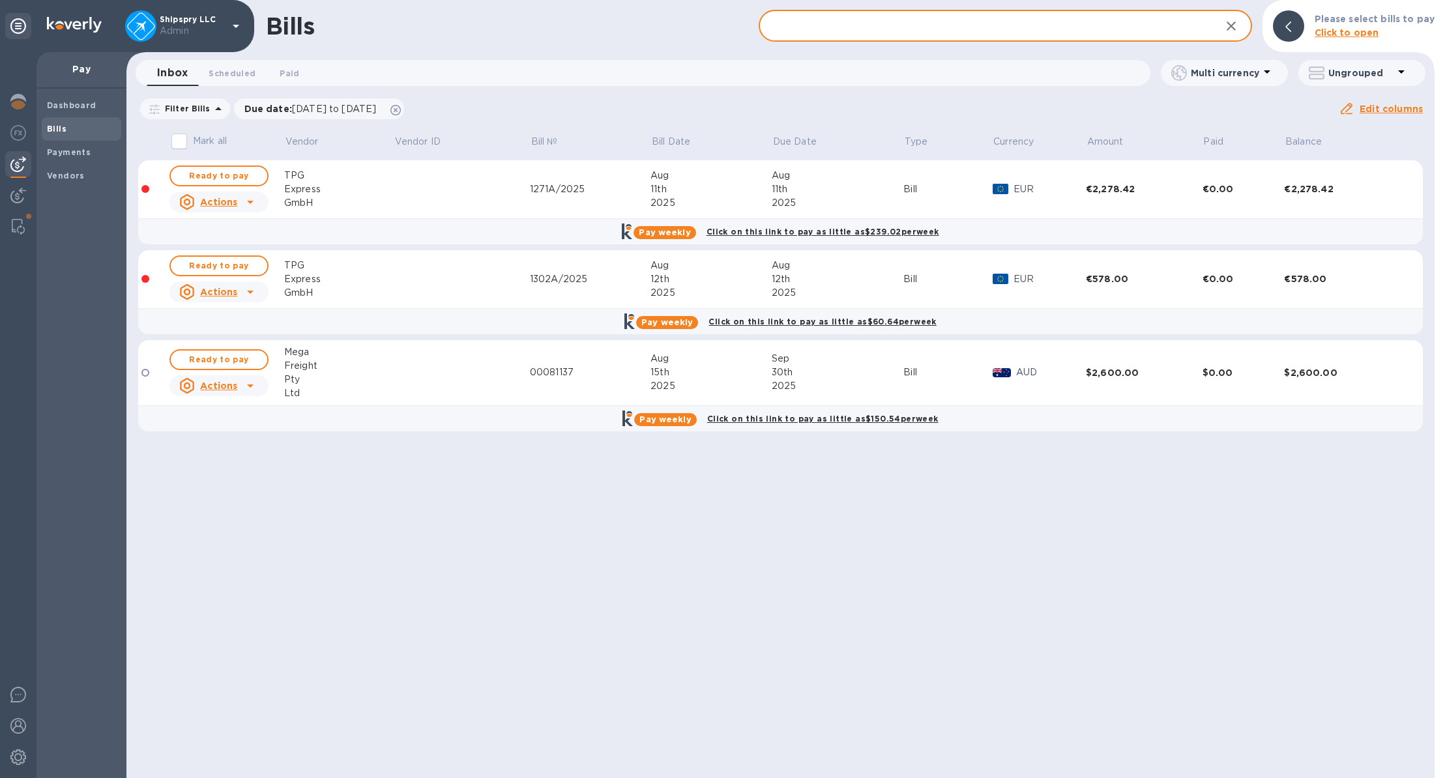
paste input "Alcor Life Extension Foundation"
type input "Alcor Life Extension Foundation"
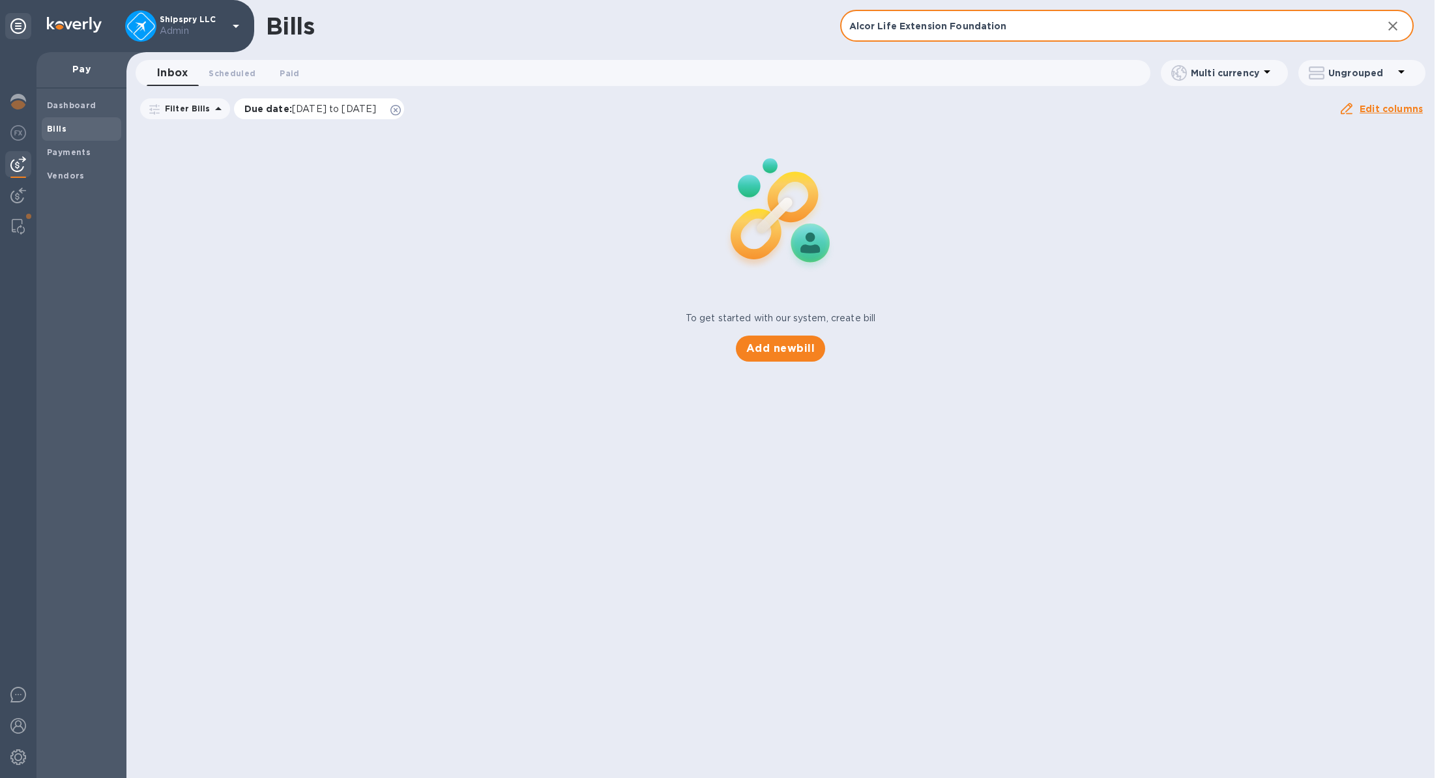
click at [376, 111] on span "[DATE] to [DATE]" at bounding box center [334, 109] width 84 height 10
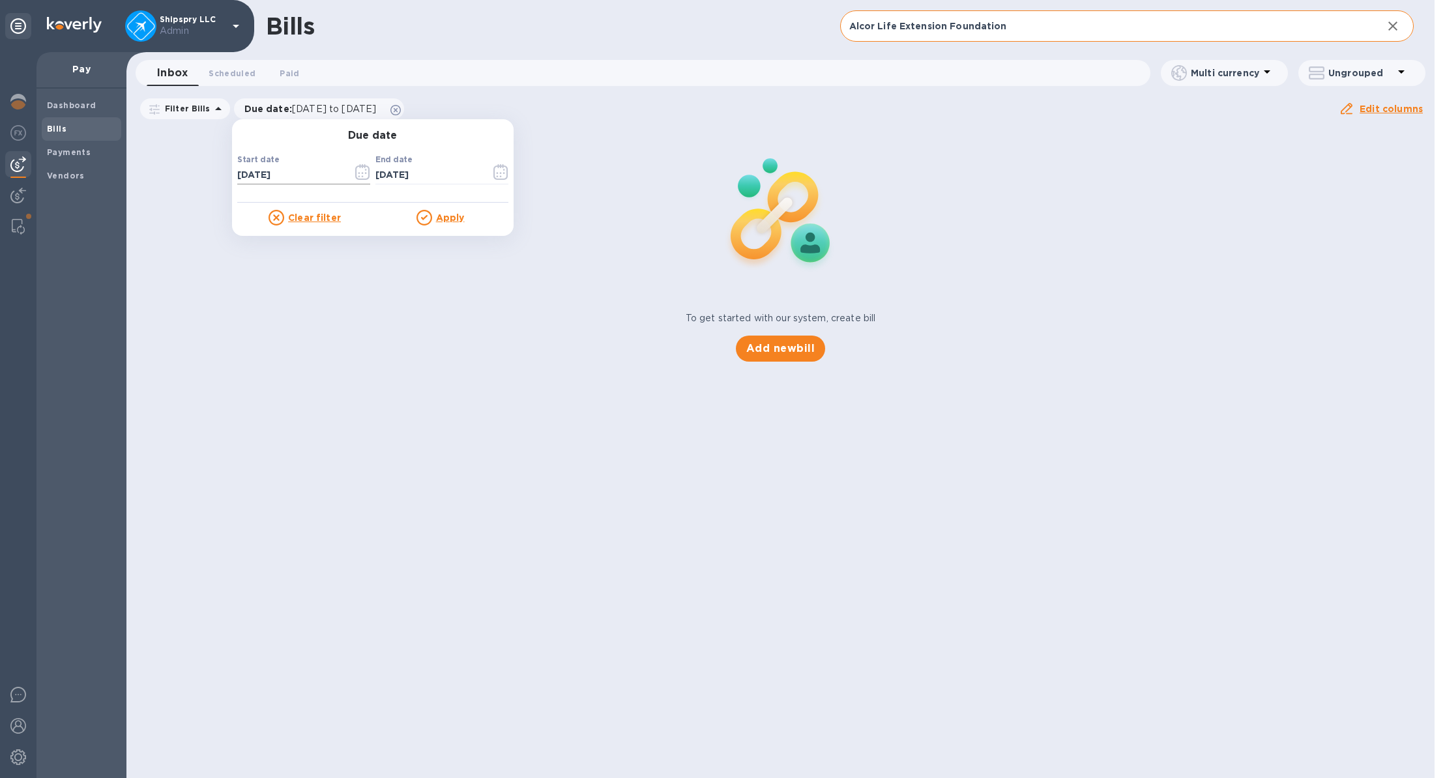
click at [355, 173] on icon "button" at bounding box center [362, 172] width 15 height 16
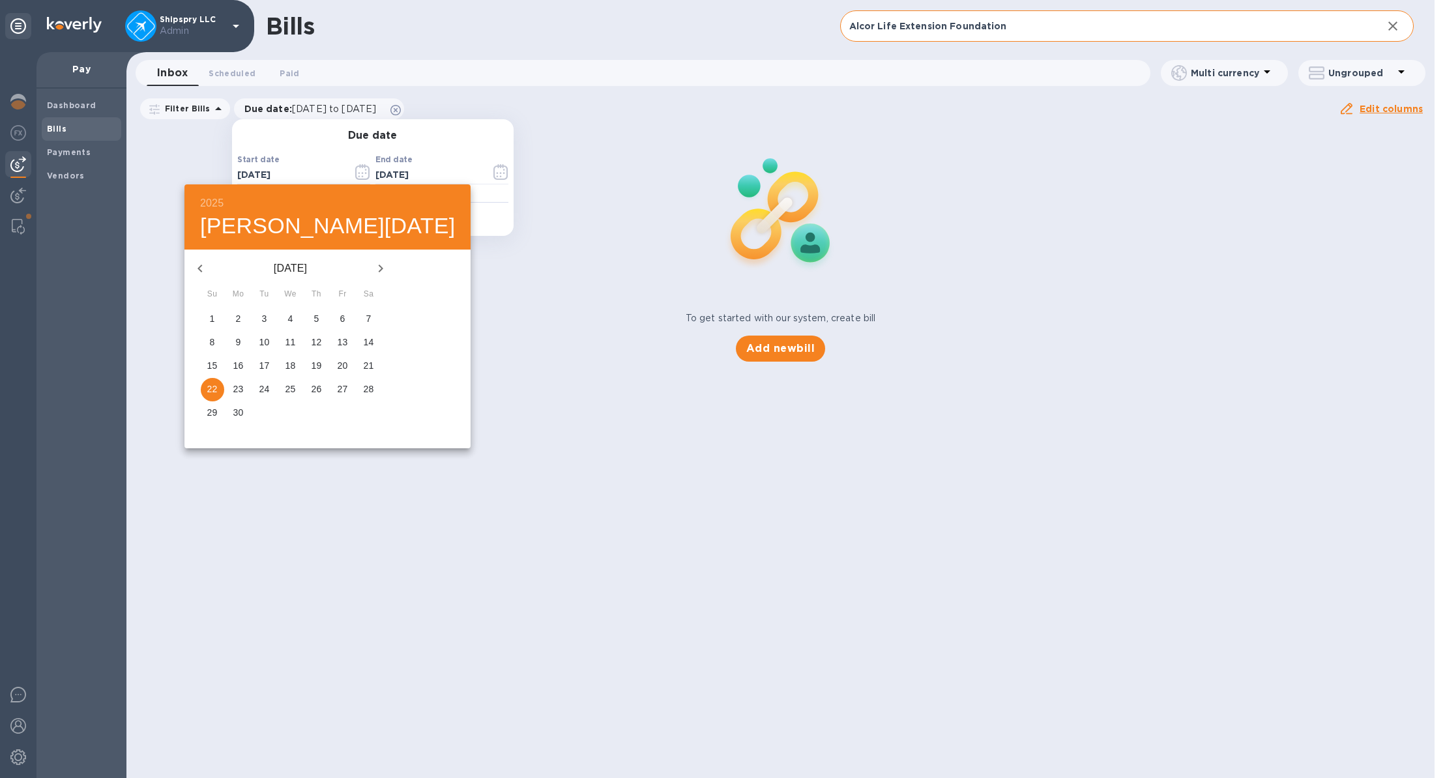
click at [204, 261] on icon "button" at bounding box center [200, 269] width 16 height 16
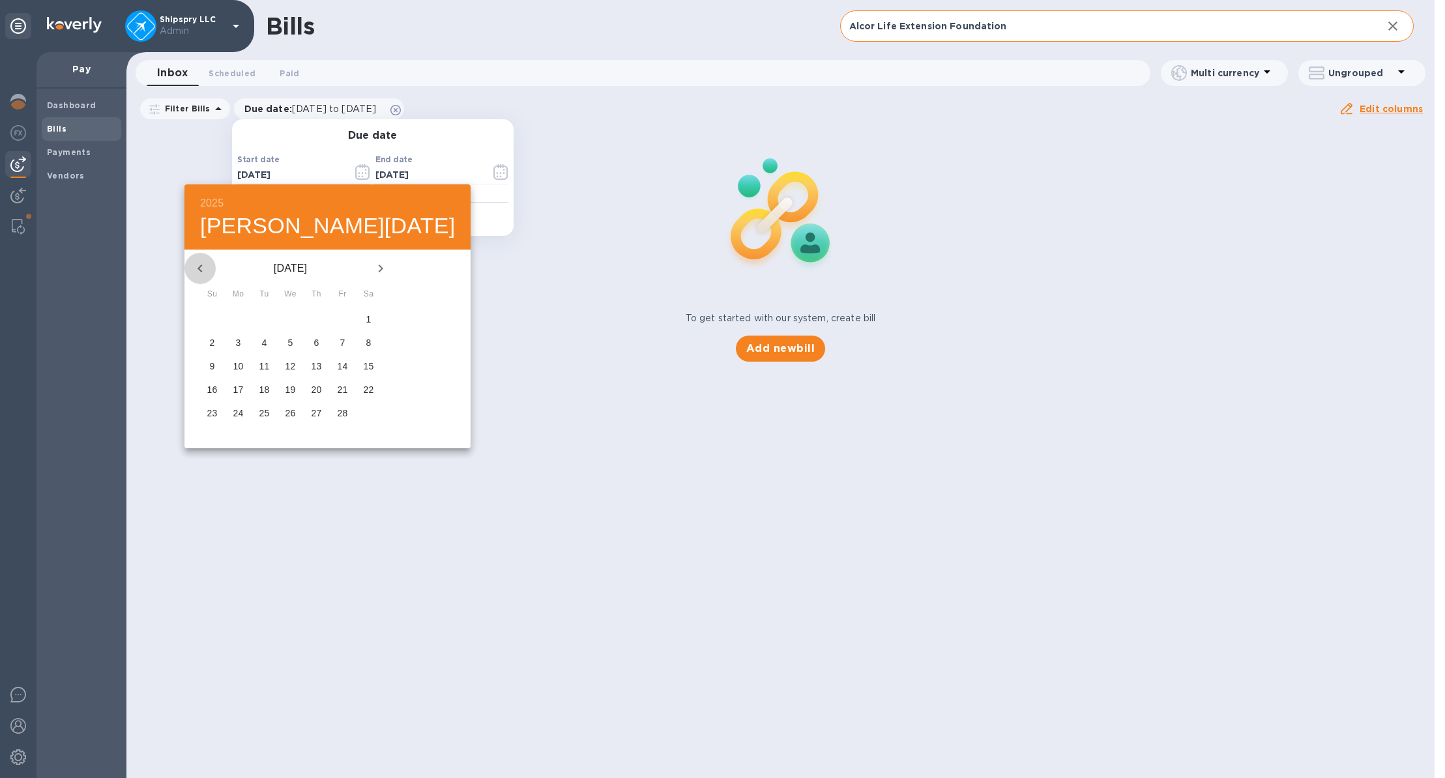
click at [204, 261] on icon "button" at bounding box center [200, 269] width 16 height 16
click at [341, 323] on span "1" at bounding box center [342, 318] width 23 height 13
type input "[DATE]"
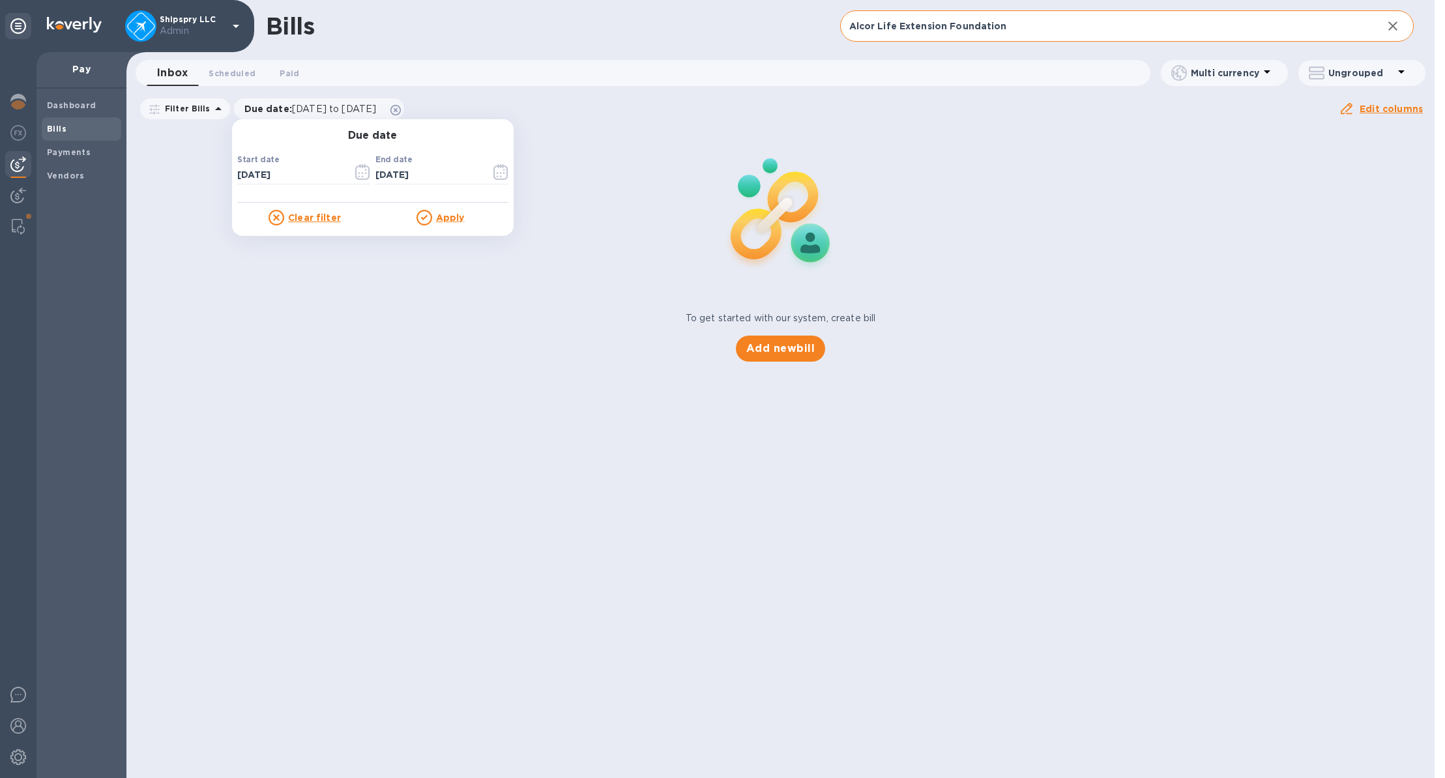
click at [444, 214] on u "Apply" at bounding box center [450, 217] width 29 height 10
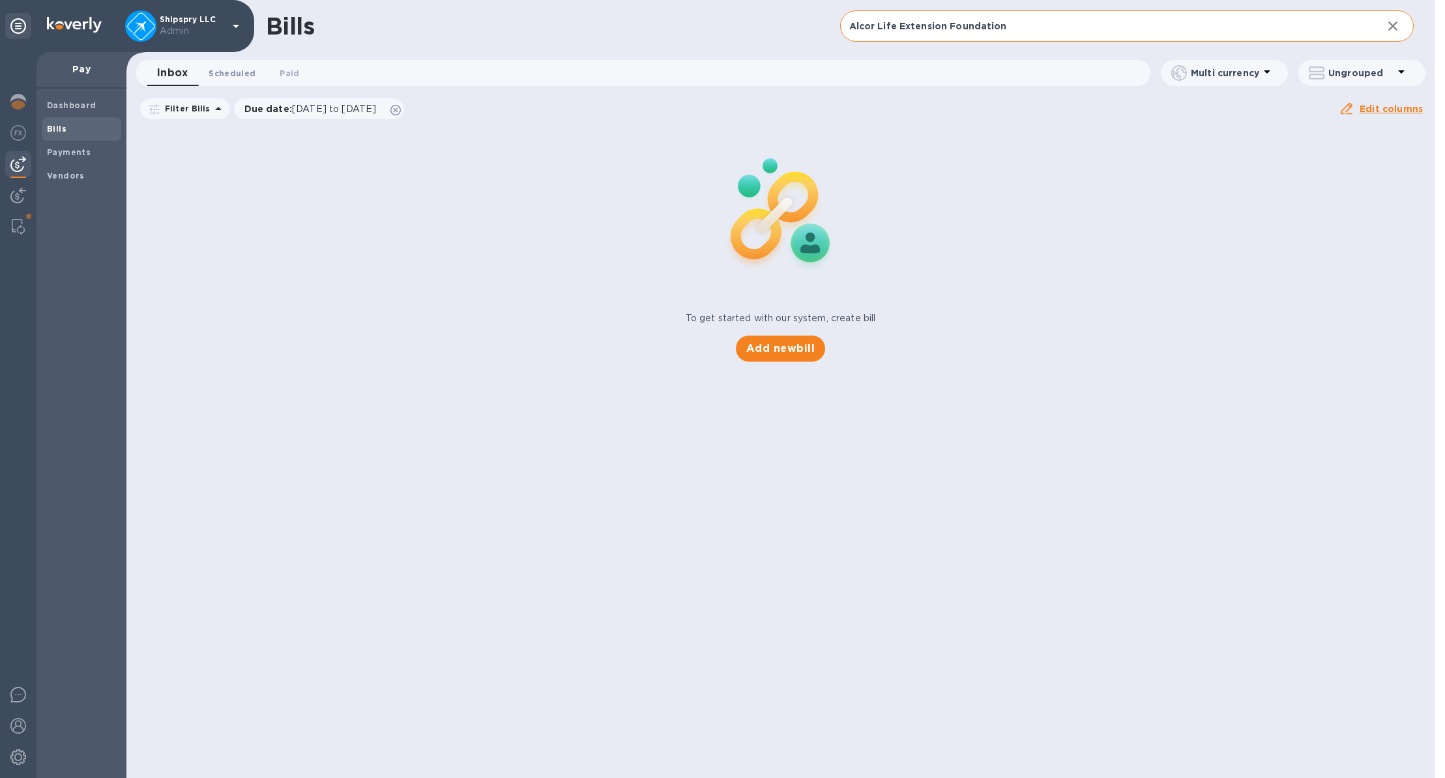
click at [226, 82] on button "Scheduled 0" at bounding box center [232, 73] width 68 height 26
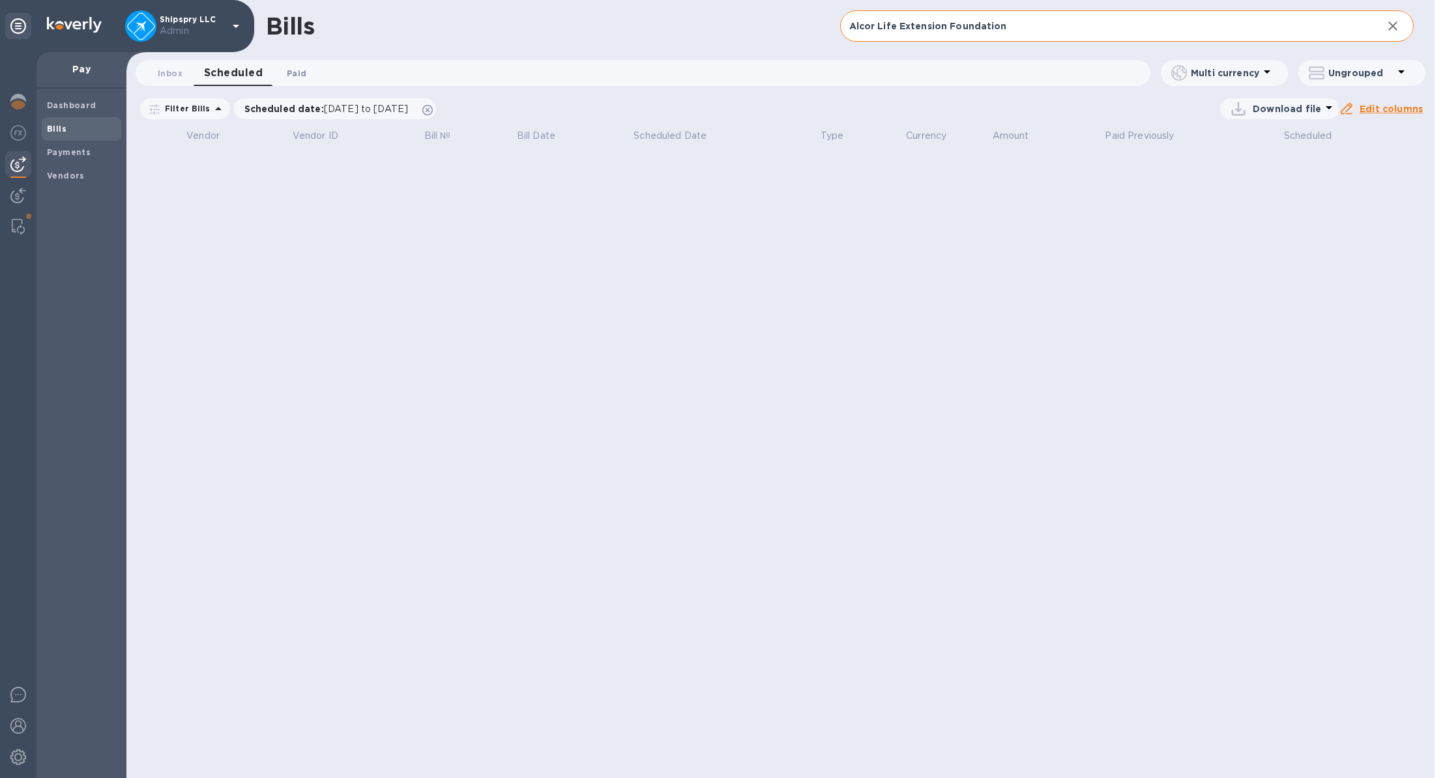
click at [277, 77] on button "Paid 0" at bounding box center [296, 73] width 47 height 26
click at [71, 101] on b "Dashboard" at bounding box center [72, 105] width 50 height 10
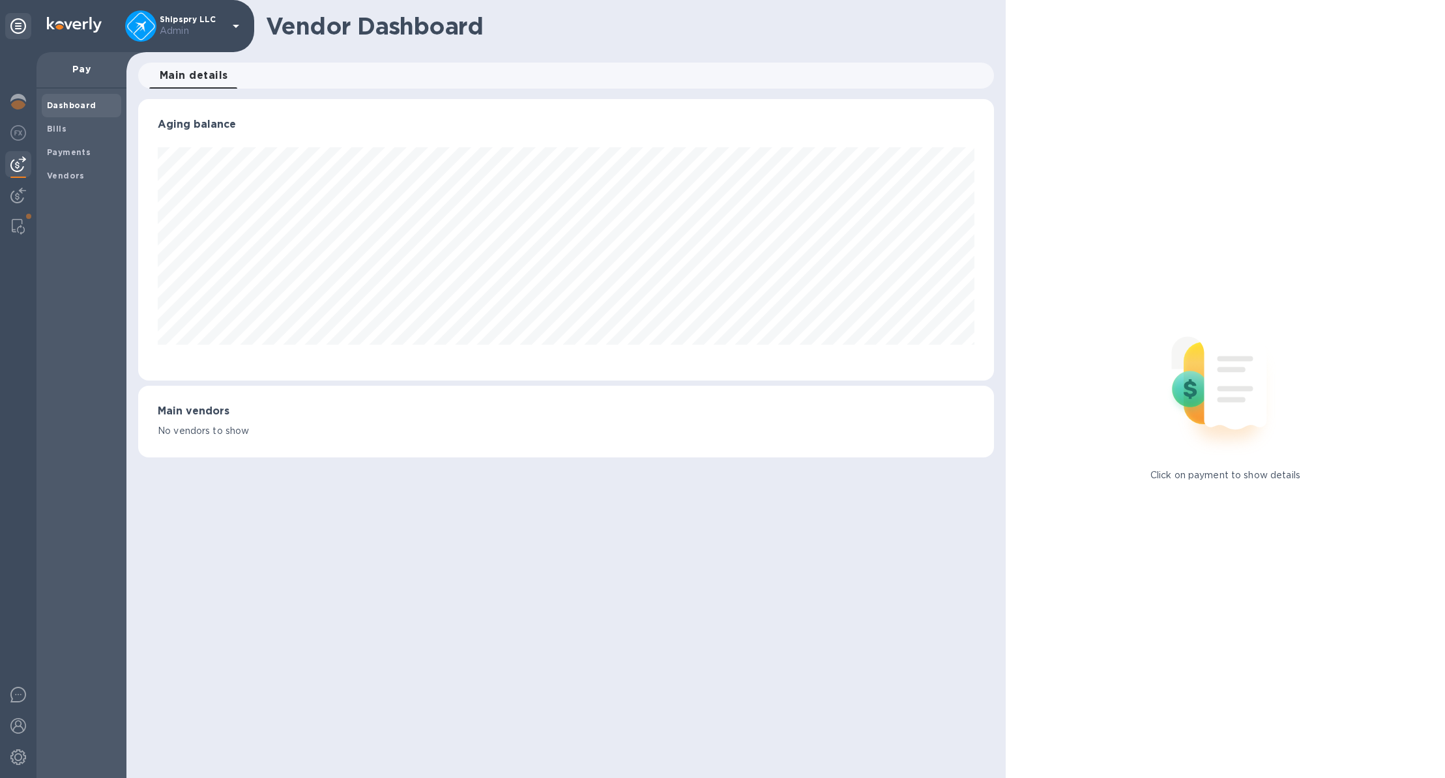
scroll to position [282, 855]
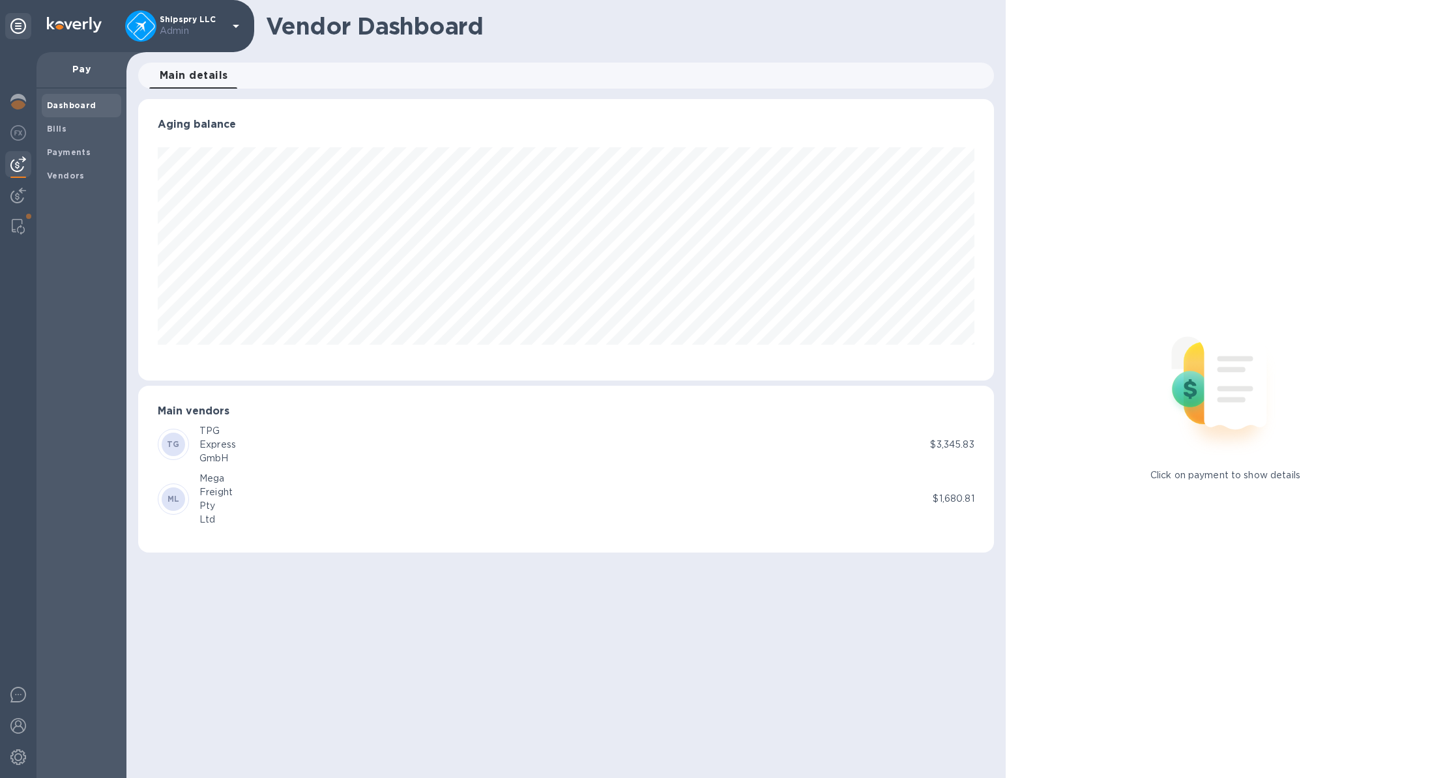
click at [16, 166] on img at bounding box center [18, 164] width 16 height 16
click at [76, 152] on b "Payments" at bounding box center [69, 152] width 44 height 10
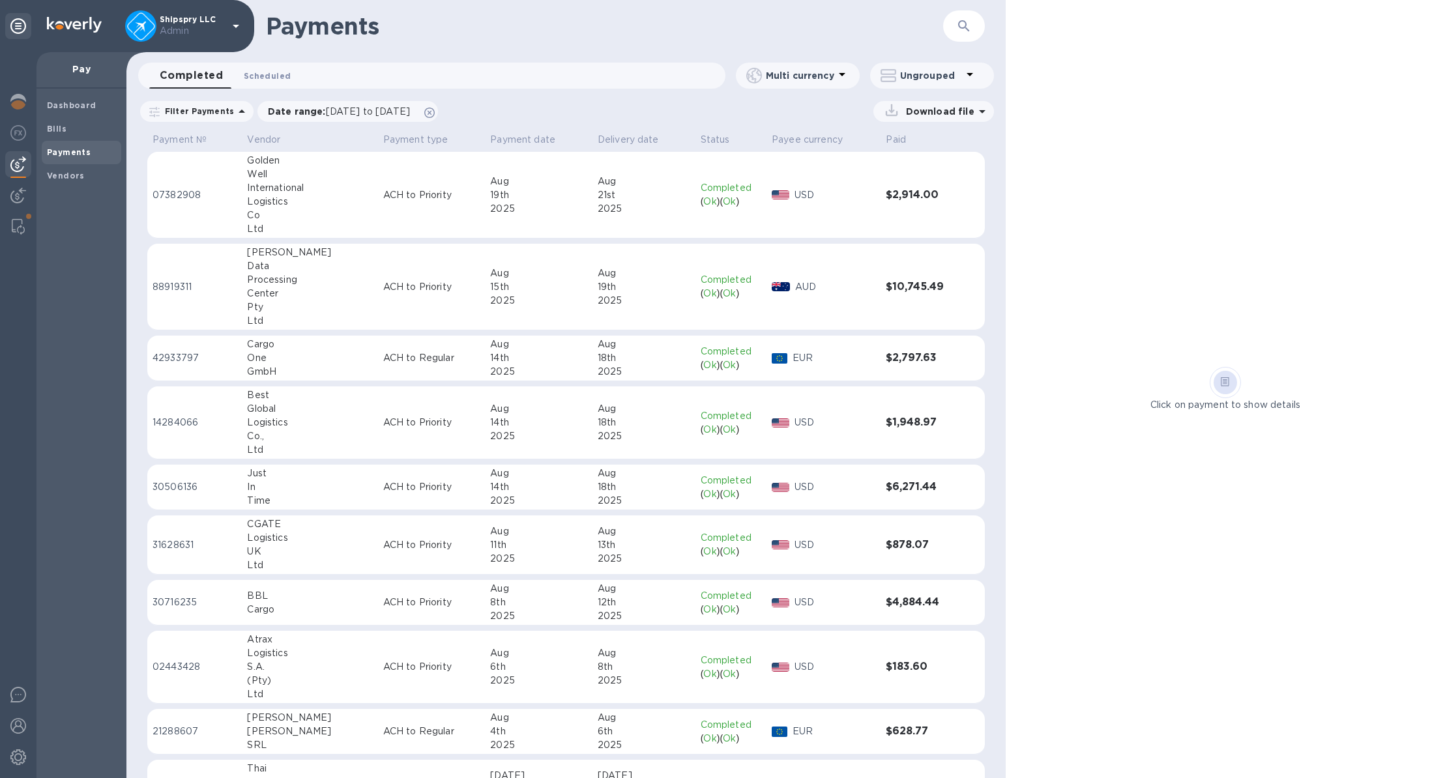
click at [267, 76] on span "Scheduled 0" at bounding box center [267, 76] width 47 height 14
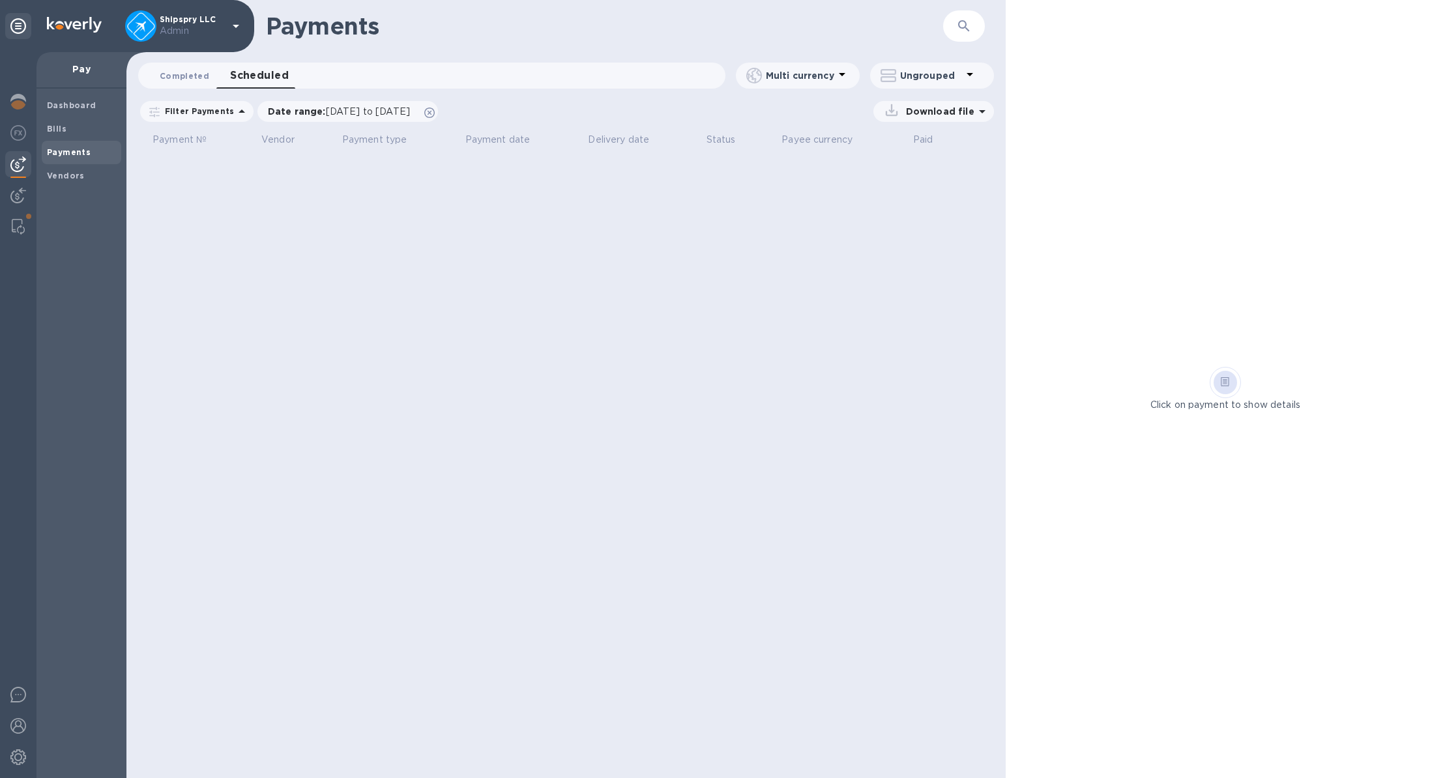
click at [207, 78] on button "Completed 0" at bounding box center [184, 76] width 70 height 26
